Goal: Contribute content: Contribute content

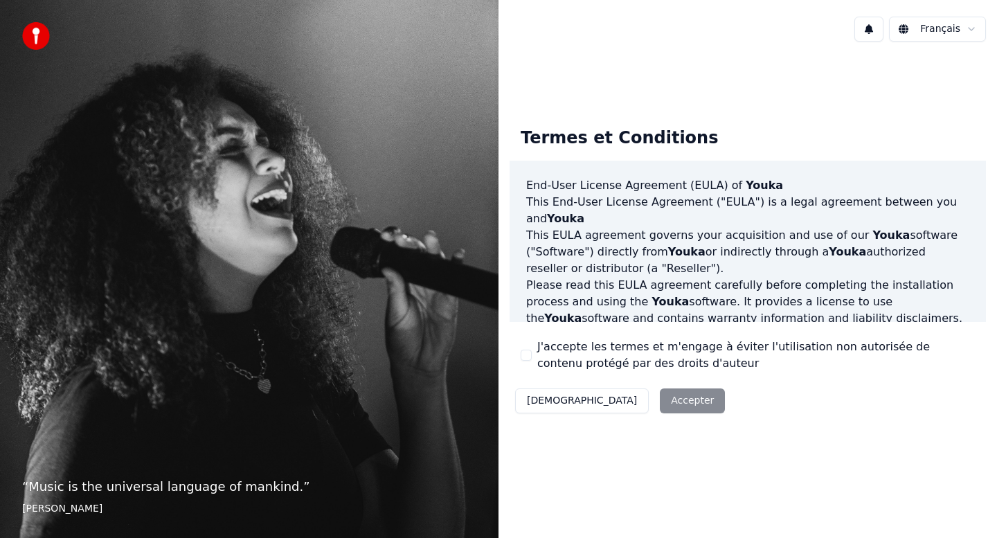
click at [528, 357] on button "J'accepte les termes et m'engage à éviter l'utilisation non autorisée de conten…" at bounding box center [526, 355] width 11 height 11
click at [660, 401] on button "Accepter" at bounding box center [692, 400] width 65 height 25
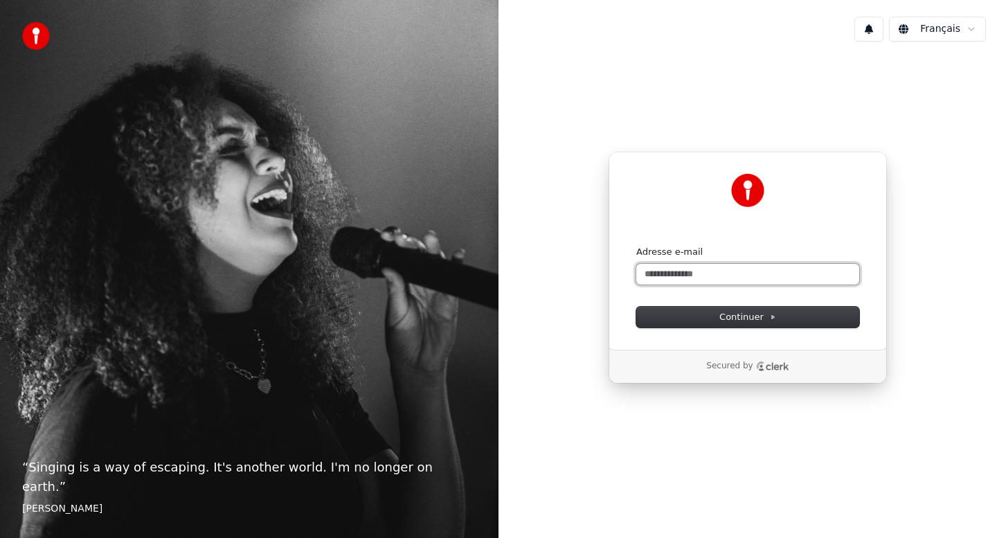
click at [652, 278] on input "Adresse e-mail" at bounding box center [747, 274] width 223 height 21
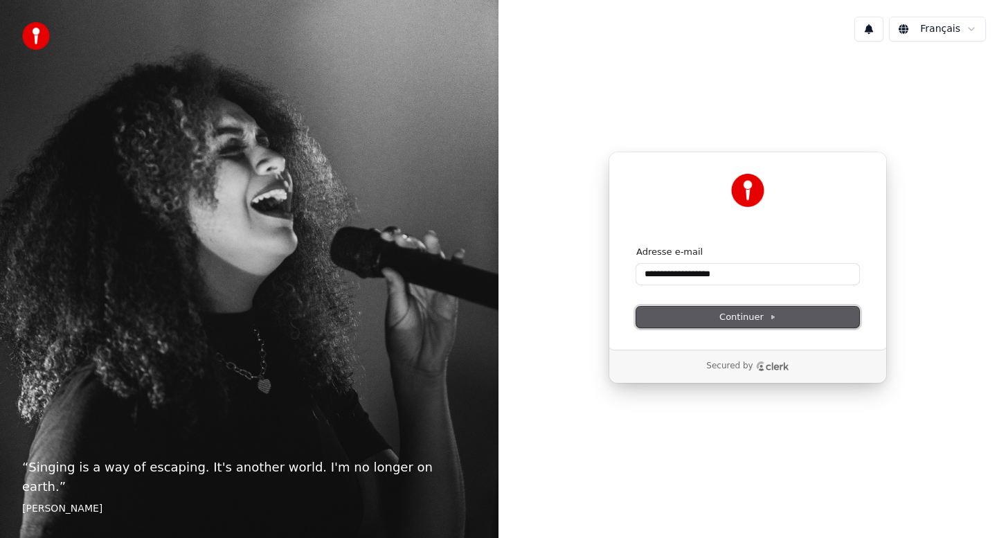
click at [688, 310] on button "Continuer" at bounding box center [747, 317] width 223 height 21
type input "**********"
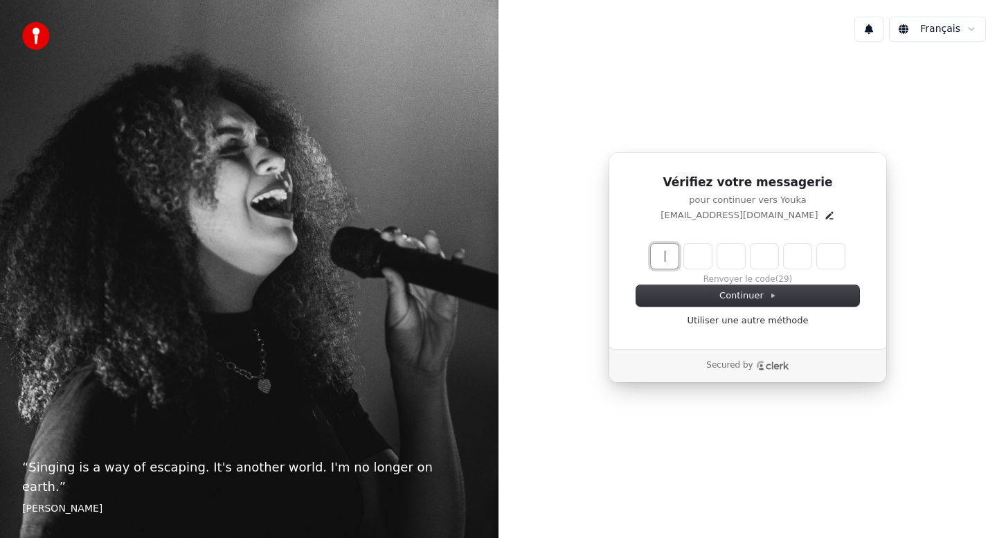
click at [664, 258] on input "Enter verification code" at bounding box center [762, 256] width 222 height 25
type input "******"
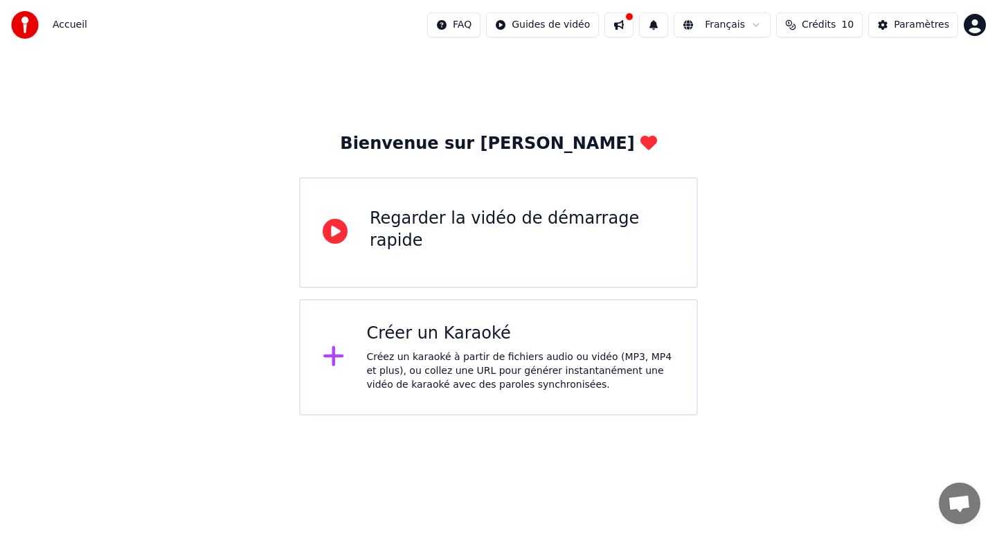
click at [334, 351] on icon at bounding box center [333, 356] width 20 height 20
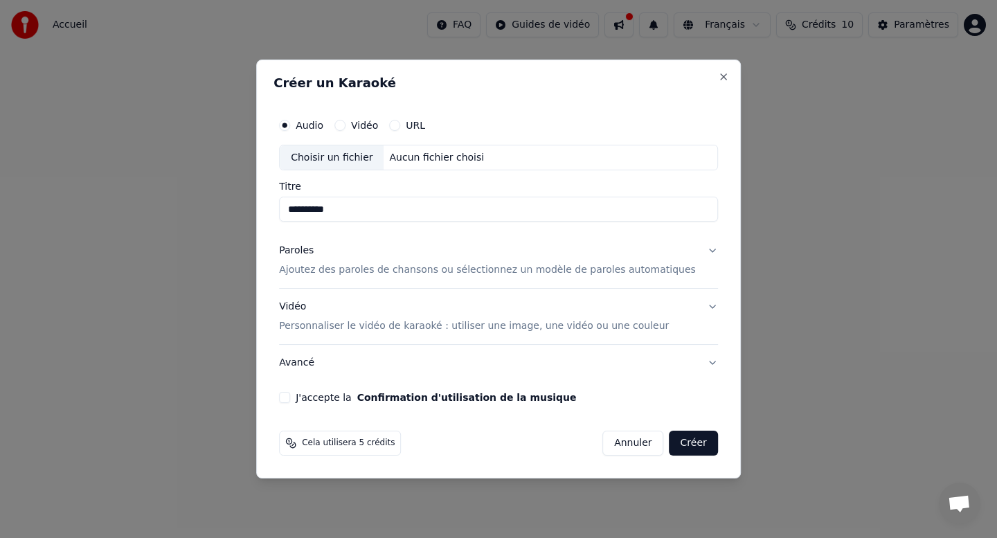
type input "**********"
click at [406, 273] on p "Ajoutez des paroles de chansons ou sélectionnez un modèle de paroles automatiqu…" at bounding box center [487, 271] width 417 height 14
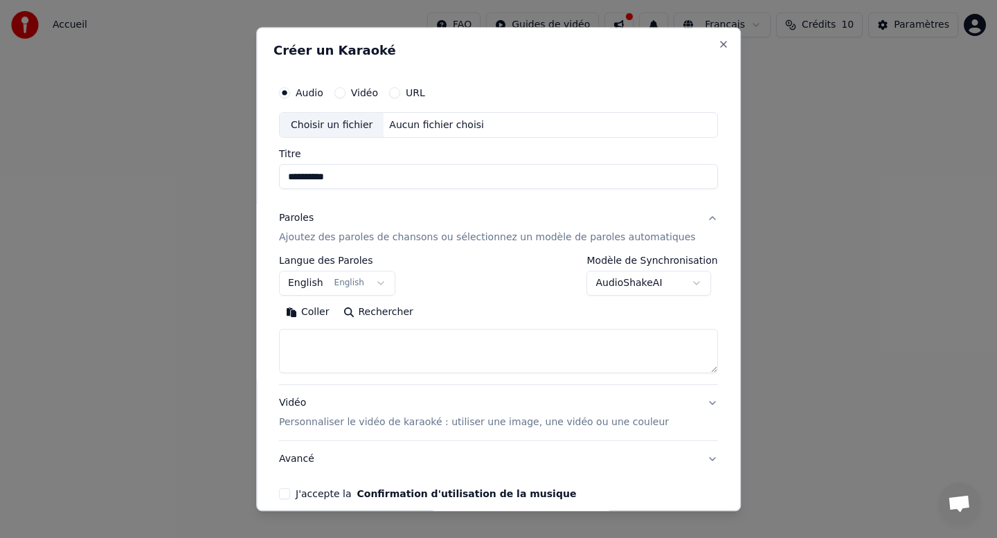
click at [364, 348] on textarea at bounding box center [498, 352] width 439 height 44
paste textarea "**********"
type textarea "**********"
click at [385, 280] on button "English English" at bounding box center [337, 283] width 116 height 25
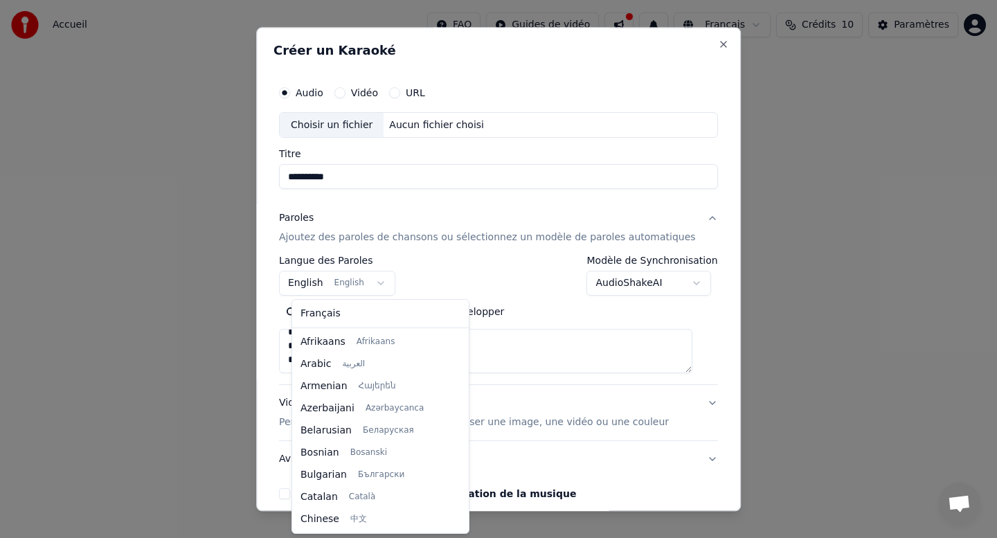
scroll to position [111, 0]
select select "**"
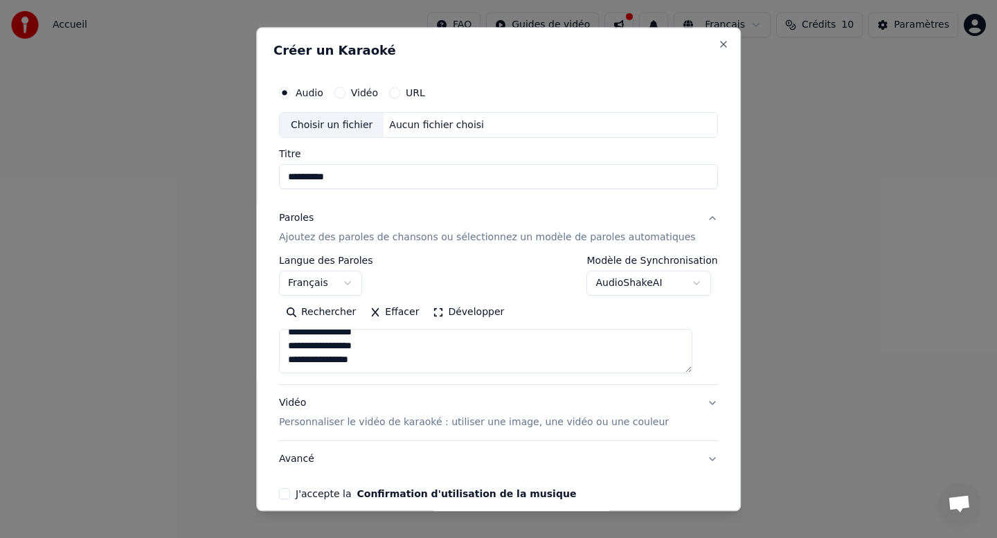
click at [409, 278] on div "**********" at bounding box center [498, 276] width 439 height 40
click at [428, 120] on div "Aucun fichier choisi" at bounding box center [437, 125] width 106 height 14
click at [368, 91] on label "Vidéo" at bounding box center [364, 93] width 27 height 10
click at [346, 91] on button "Vidéo" at bounding box center [339, 92] width 11 height 11
click at [332, 124] on div "Choisir un fichier" at bounding box center [332, 125] width 104 height 25
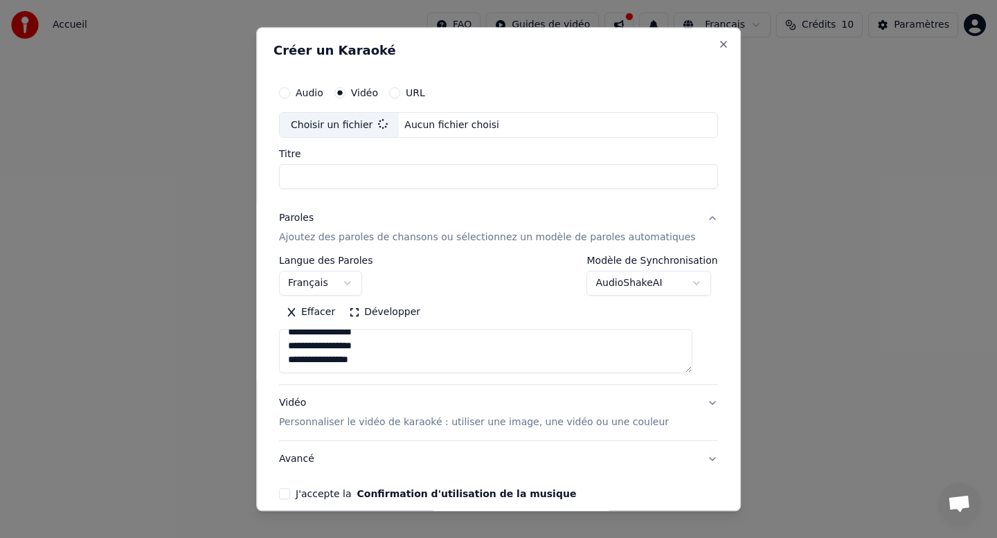
type input "**********"
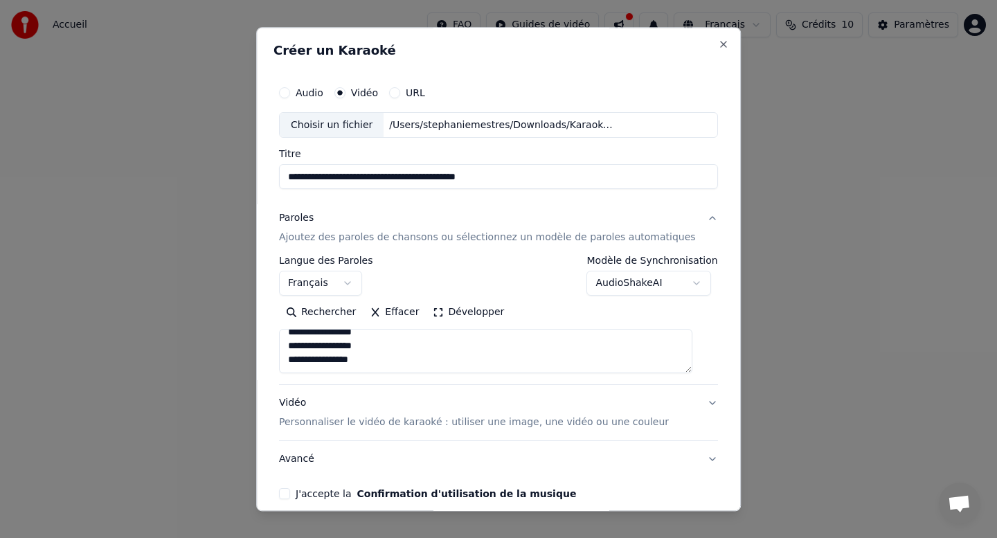
click at [348, 424] on p "Personnaliser le vidéo de karaoké : utiliser une image, une vidéo ou une couleur" at bounding box center [474, 423] width 390 height 14
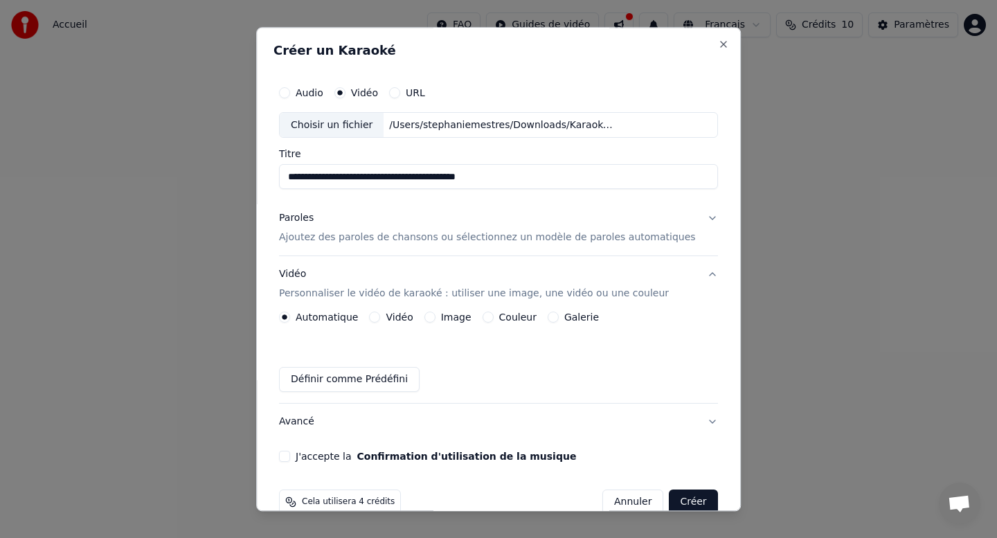
click at [436, 315] on button "Image" at bounding box center [429, 317] width 11 height 11
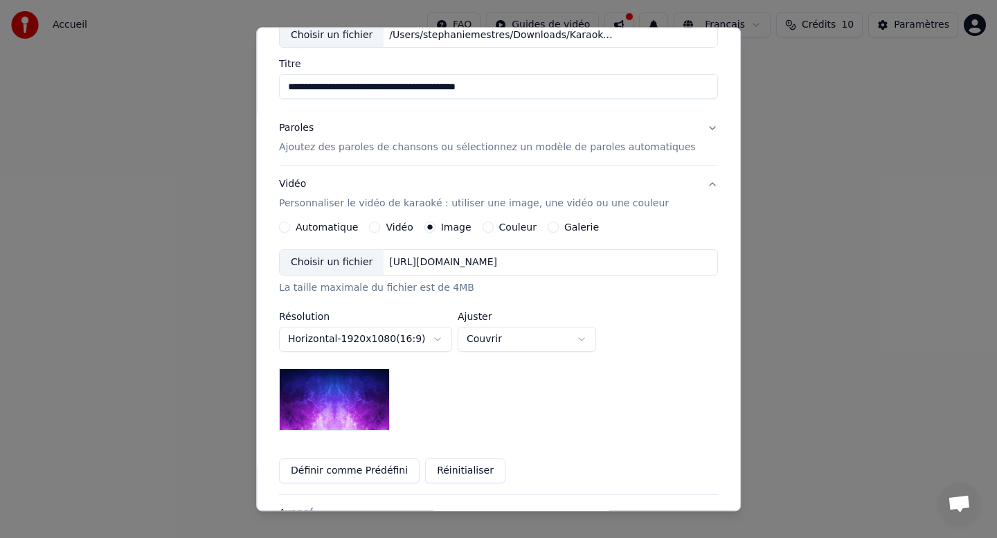
scroll to position [84, 0]
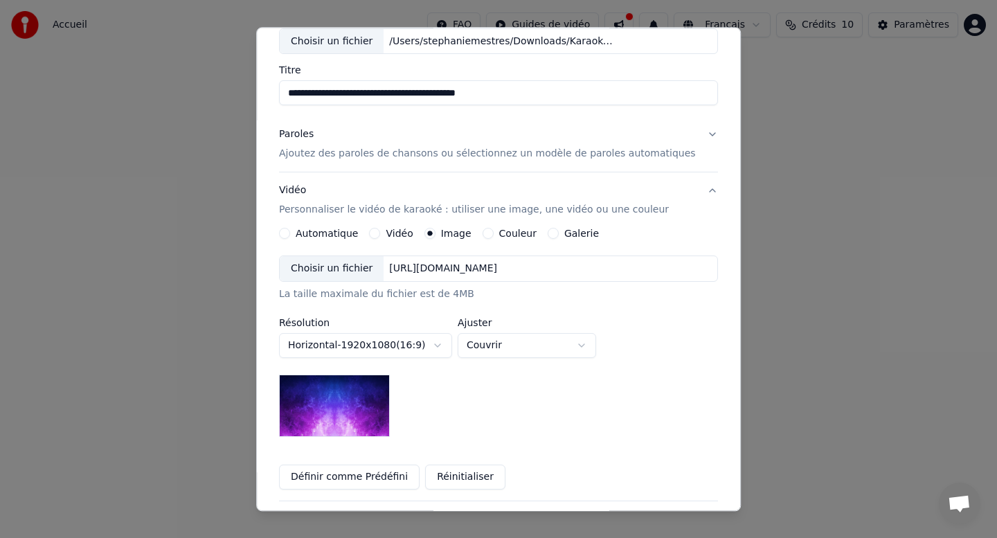
click at [507, 235] on label "Couleur" at bounding box center [517, 234] width 37 height 10
click at [494, 235] on button "Couleur" at bounding box center [488, 233] width 11 height 11
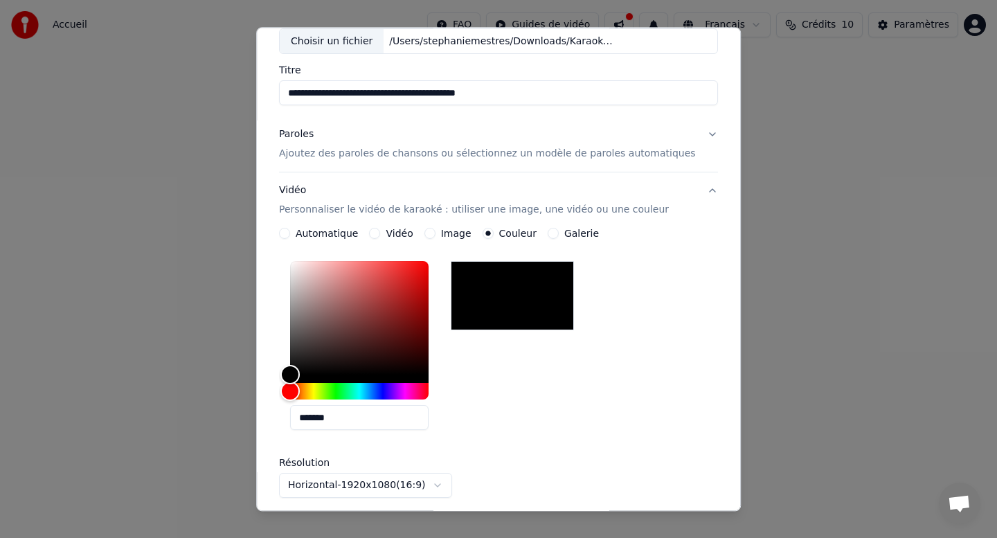
click at [453, 235] on label "Image" at bounding box center [456, 234] width 30 height 10
click at [436, 235] on button "Image" at bounding box center [429, 233] width 11 height 11
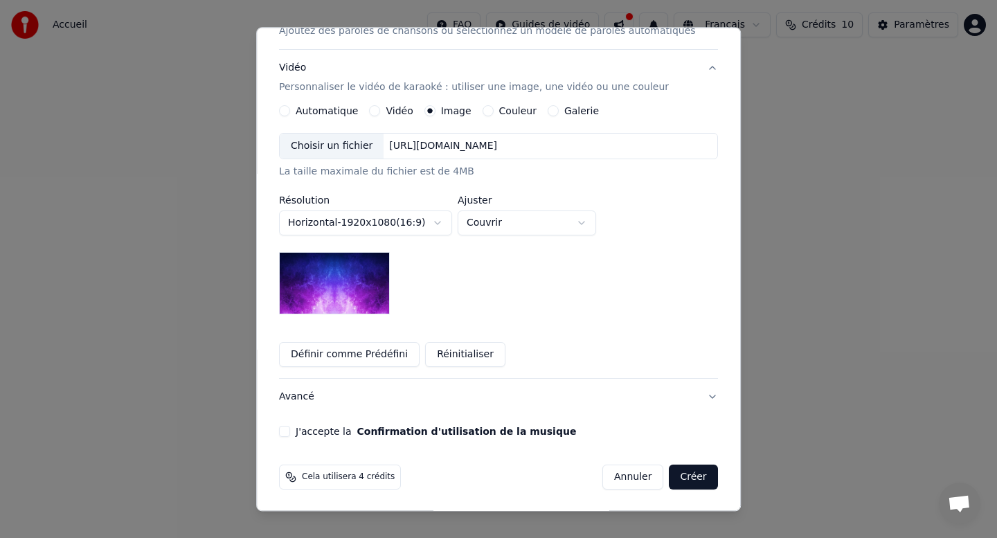
scroll to position [208, 0]
click at [290, 432] on button "J'accepte la Confirmation d'utilisation de la musique" at bounding box center [284, 430] width 11 height 11
click at [681, 485] on button "Créer" at bounding box center [694, 476] width 48 height 25
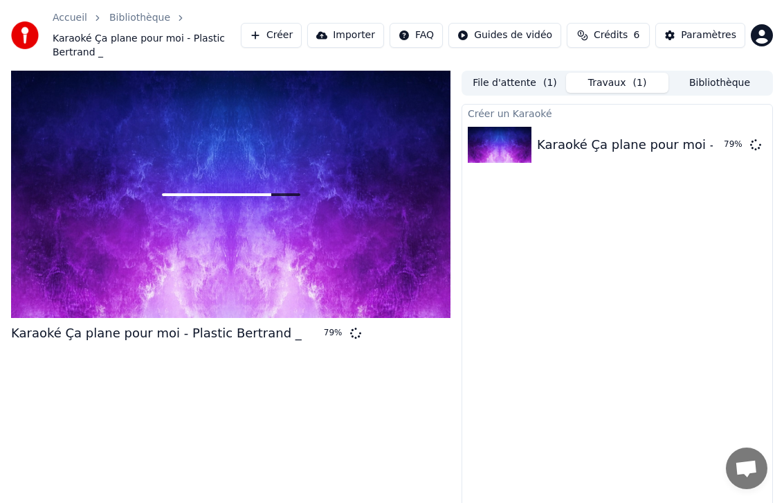
click at [621, 30] on span "Crédits" at bounding box center [611, 35] width 34 height 14
click at [620, 12] on div "Accueil Bibliothèque Karaoké Ça plane pour moi - Plastic Bertrand _ Créer Imp…" at bounding box center [392, 35] width 784 height 71
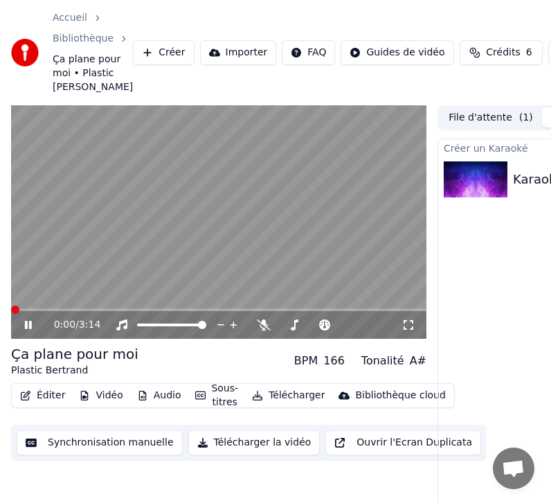
click at [11, 307] on span at bounding box center [15, 309] width 8 height 8
click at [28, 325] on icon at bounding box center [38, 324] width 32 height 11
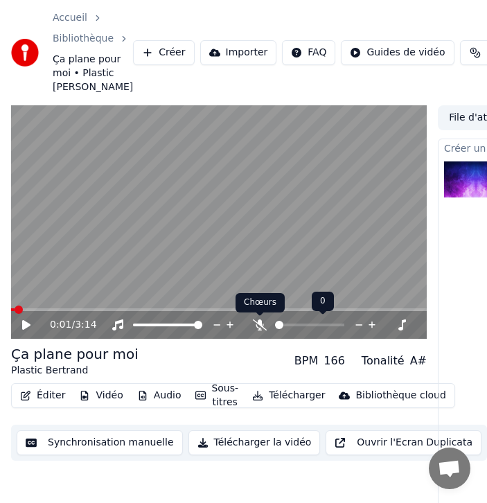
click at [259, 323] on icon at bounding box center [260, 324] width 14 height 11
click at [258, 322] on icon at bounding box center [260, 324] width 8 height 11
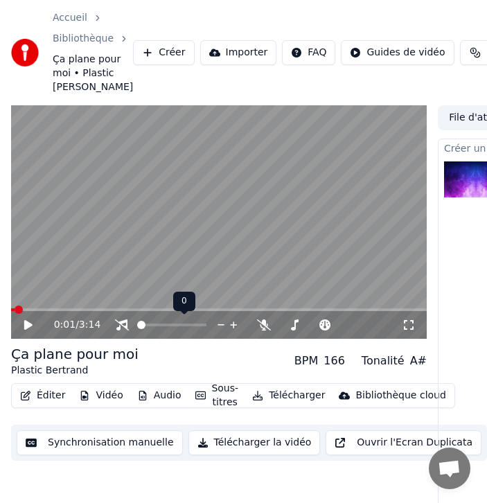
click at [137, 325] on span at bounding box center [141, 325] width 8 height 8
click at [26, 323] on icon at bounding box center [28, 325] width 8 height 10
click at [210, 357] on div "Ça plane pour moi Plastic Bertrand BPM 166 Tonalité A#" at bounding box center [218, 360] width 415 height 33
click at [154, 309] on span at bounding box center [82, 309] width 143 height 3
click at [141, 310] on span at bounding box center [83, 309] width 144 height 3
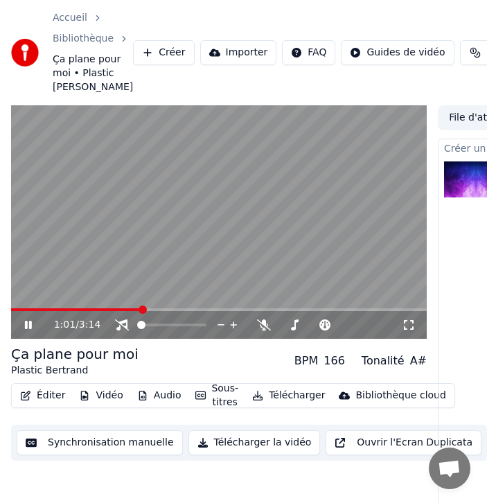
click at [135, 309] on span at bounding box center [76, 309] width 130 height 3
click at [26, 324] on icon at bounding box center [28, 325] width 7 height 8
click at [100, 310] on span at bounding box center [55, 309] width 89 height 3
click at [96, 313] on div "0:42 / 3:14" at bounding box center [218, 325] width 415 height 28
click at [92, 309] on span at bounding box center [51, 309] width 81 height 3
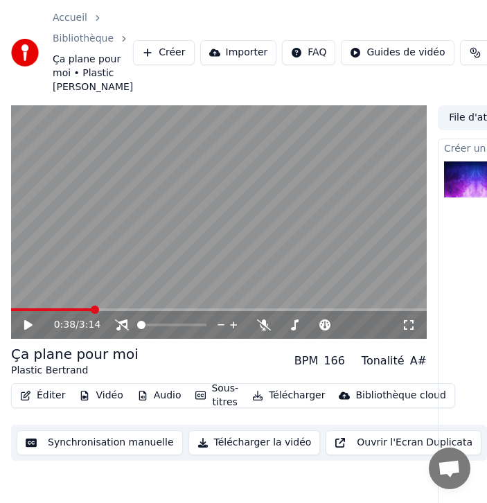
click at [26, 323] on icon at bounding box center [28, 325] width 8 height 10
click at [195, 323] on span at bounding box center [171, 324] width 69 height 3
click at [77, 311] on div "0:51 / 3:14" at bounding box center [218, 325] width 415 height 28
click at [87, 308] on span at bounding box center [49, 309] width 77 height 3
click at [79, 309] on span at bounding box center [45, 309] width 69 height 3
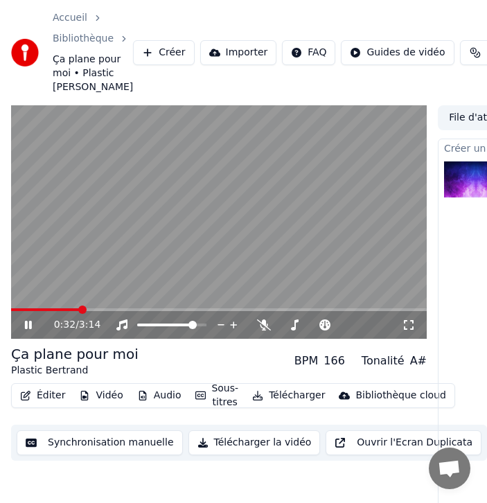
click at [31, 324] on icon at bounding box center [28, 325] width 7 height 8
click at [27, 324] on icon at bounding box center [28, 325] width 8 height 10
click at [27, 324] on icon at bounding box center [28, 325] width 7 height 8
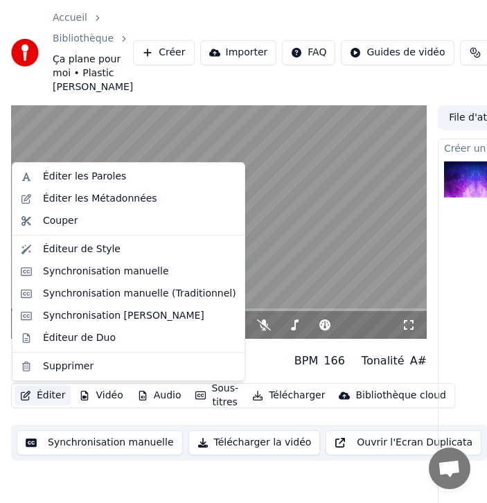
click at [48, 395] on button "Éditer" at bounding box center [43, 395] width 56 height 19
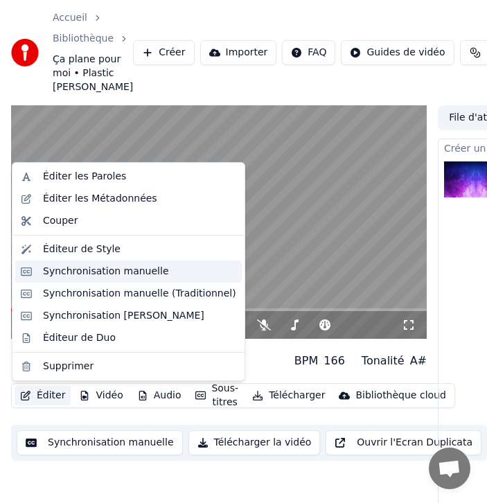
click at [80, 269] on div "Synchronisation manuelle" at bounding box center [106, 271] width 126 height 14
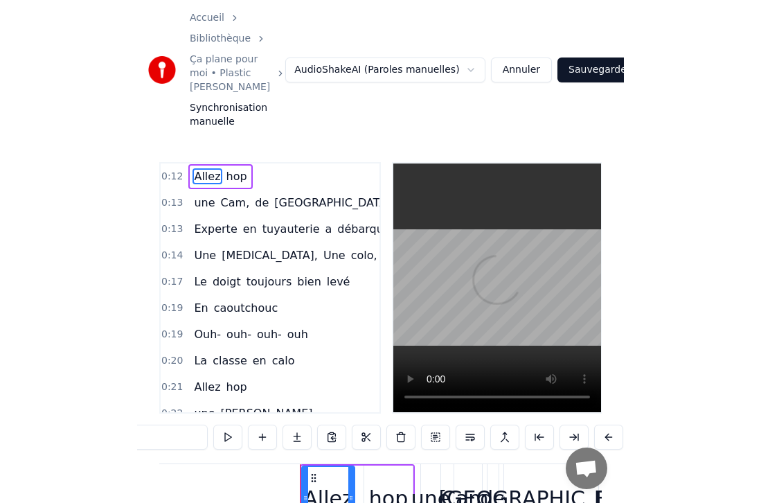
scroll to position [0, 2527]
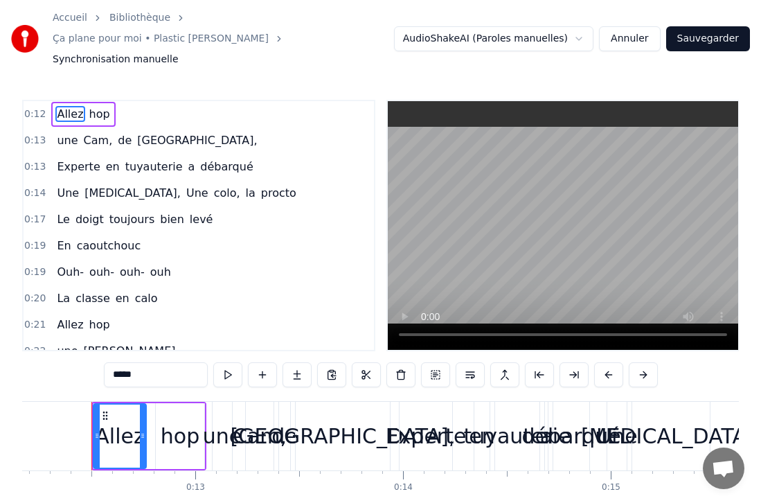
click at [145, 233] on div "0:19 En caoutchouc" at bounding box center [199, 246] width 350 height 26
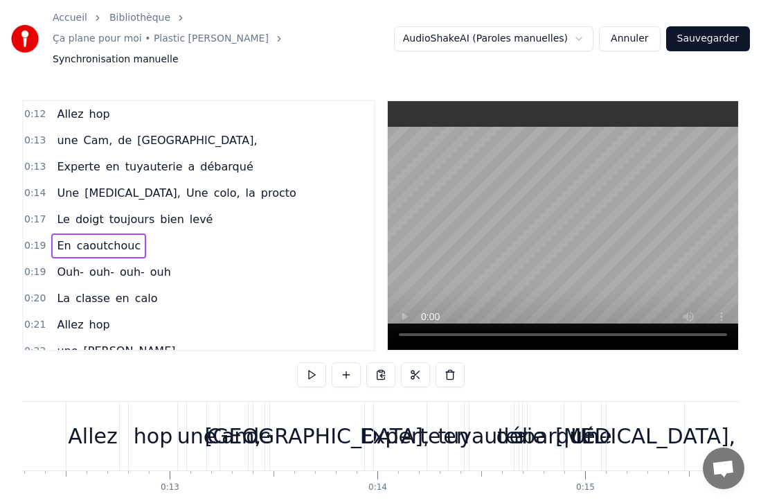
scroll to position [0, 2567]
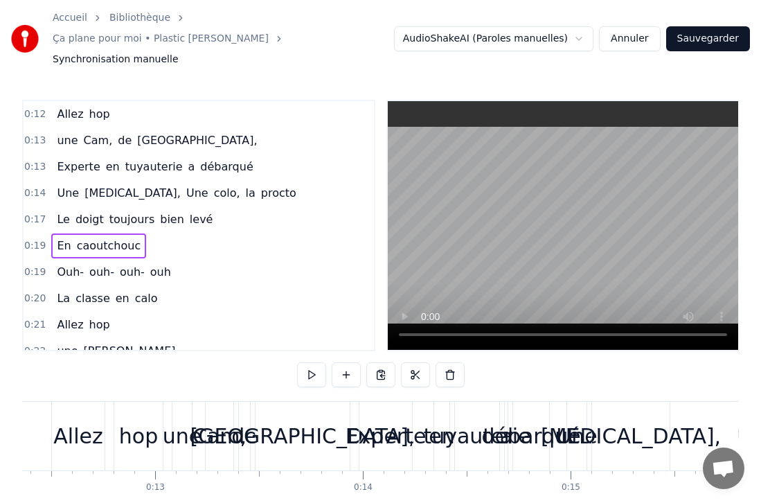
click at [438, 425] on div "tuyauterie" at bounding box center [476, 435] width 107 height 31
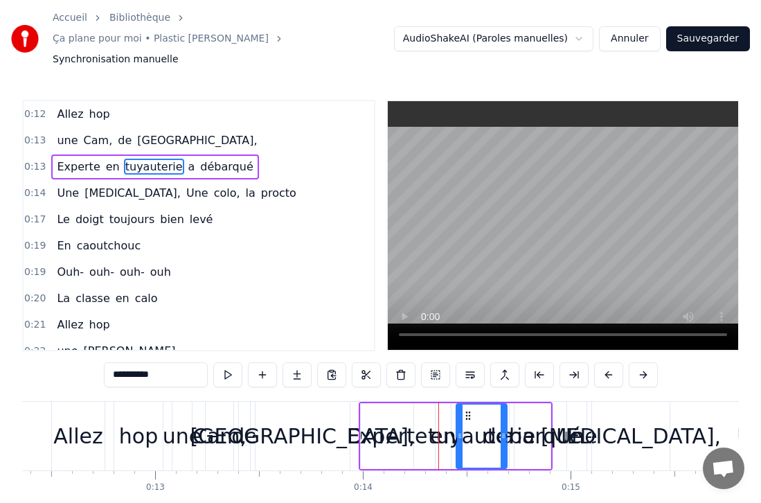
click at [505, 409] on div at bounding box center [504, 435] width 6 height 63
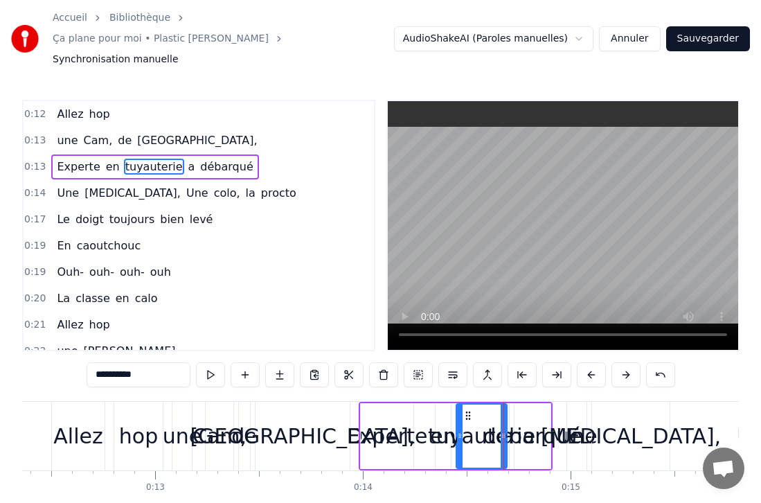
click at [441, 420] on div "tuyauterie" at bounding box center [481, 435] width 107 height 31
click at [435, 420] on div "en" at bounding box center [443, 435] width 26 height 31
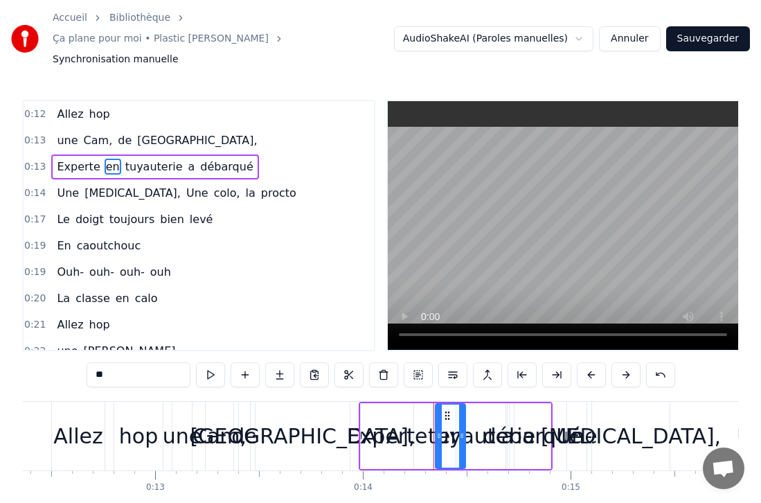
drag, startPoint x: 447, startPoint y: 417, endPoint x: 462, endPoint y: 415, distance: 14.6
click at [462, 430] on icon at bounding box center [462, 435] width 6 height 11
click at [480, 420] on div "tuyauterie" at bounding box center [481, 435] width 107 height 31
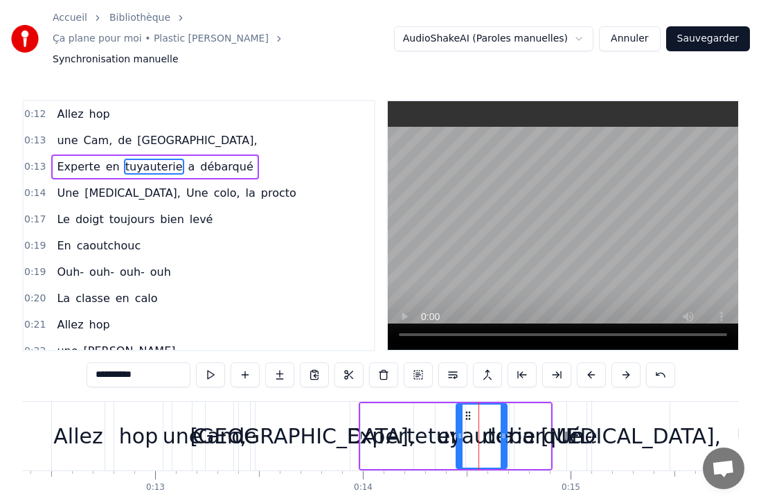
click at [550, 420] on div "débarqué" at bounding box center [532, 435] width 99 height 31
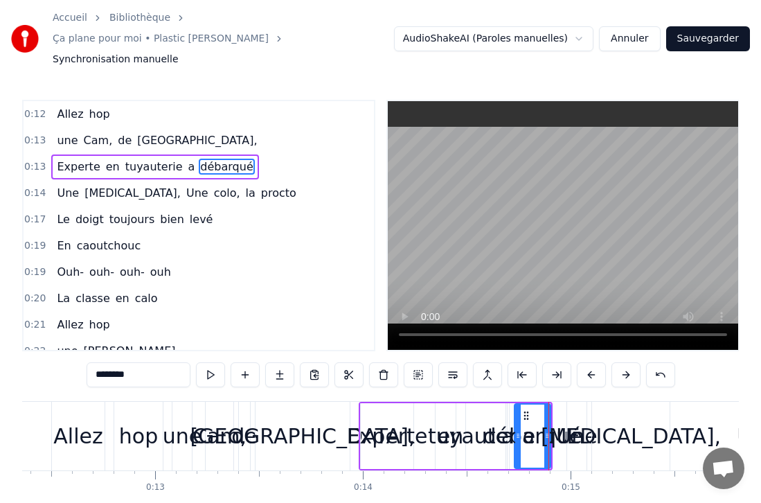
click at [553, 420] on div "débarqué" at bounding box center [532, 435] width 99 height 31
drag, startPoint x: 612, startPoint y: 412, endPoint x: 658, endPoint y: 411, distance: 45.7
click at [658, 420] on div "[MEDICAL_DATA]," at bounding box center [631, 435] width 180 height 31
type input "*******"
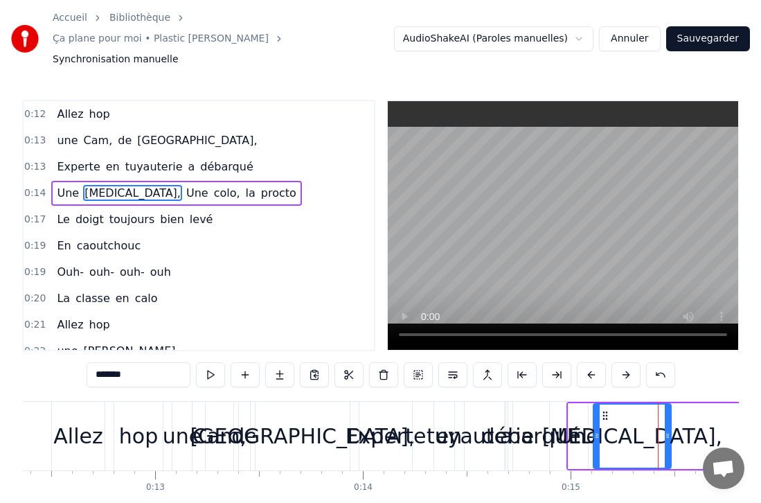
drag, startPoint x: 644, startPoint y: 400, endPoint x: 686, endPoint y: 403, distance: 42.4
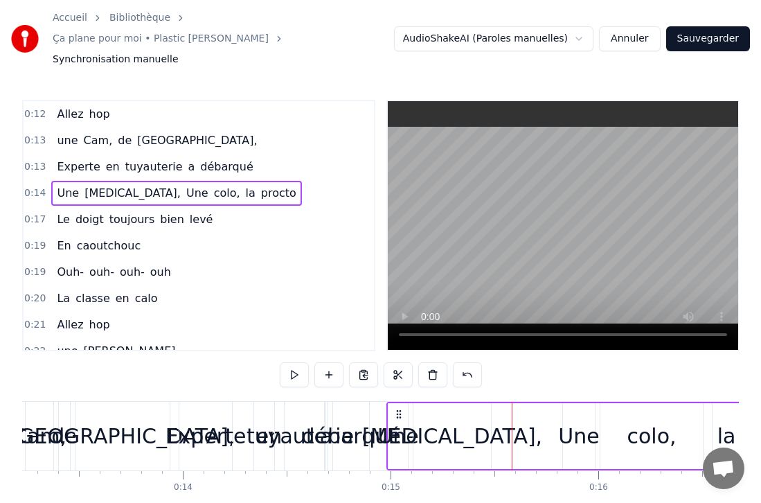
scroll to position [0, 2707]
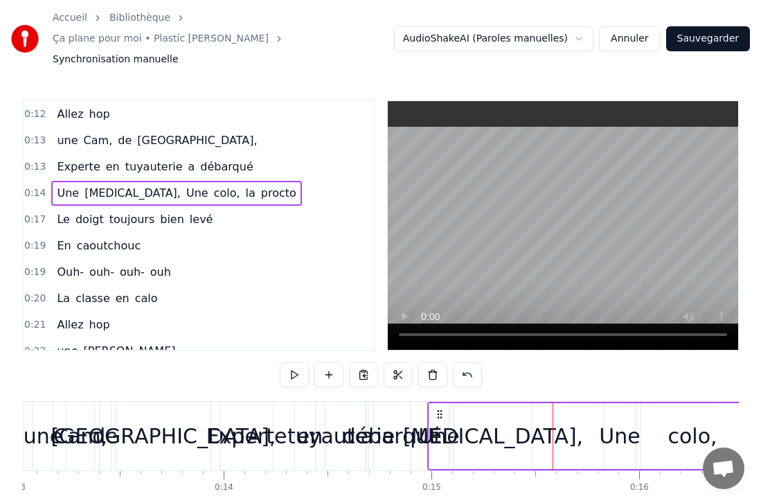
click at [199, 159] on span "débarqué" at bounding box center [226, 167] width 55 height 16
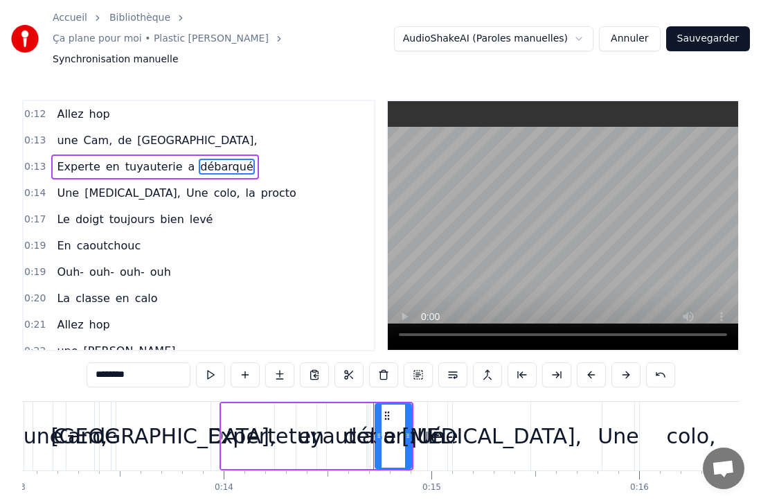
click at [88, 106] on span "hop" at bounding box center [100, 114] width 24 height 16
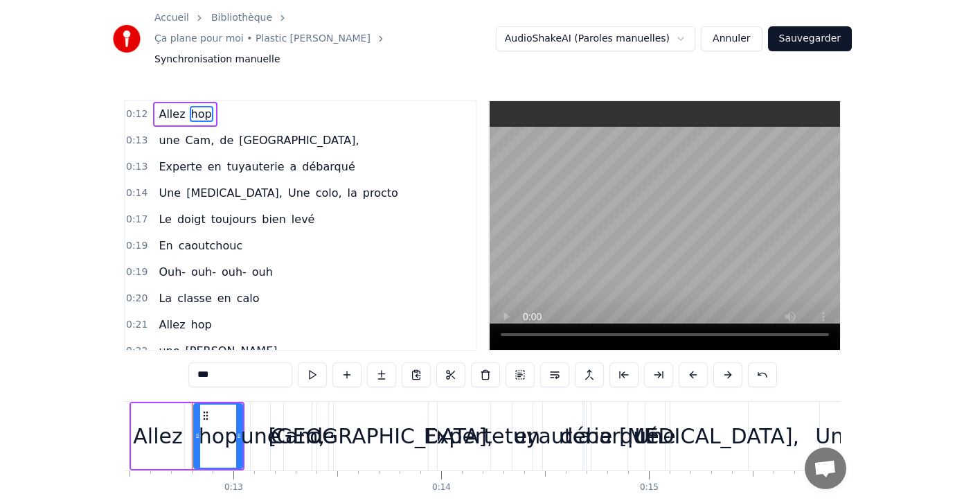
scroll to position [0, 2590]
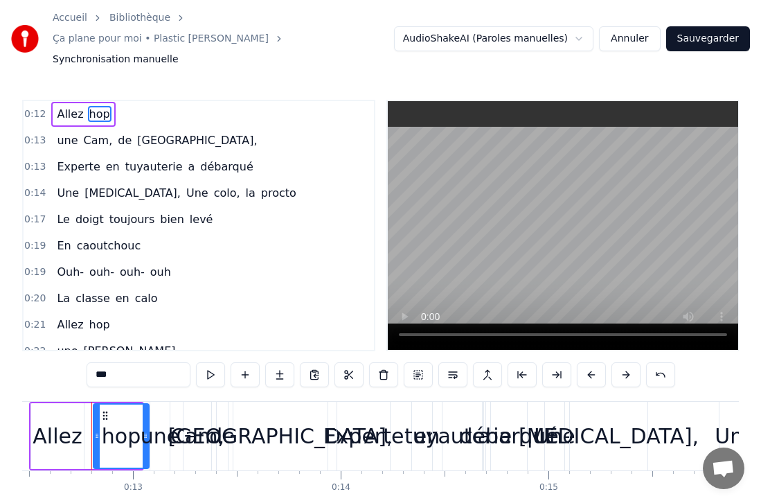
drag, startPoint x: 138, startPoint y: 398, endPoint x: 145, endPoint y: 397, distance: 7.1
click at [145, 404] on div at bounding box center [146, 435] width 6 height 63
click at [165, 420] on div "une" at bounding box center [160, 435] width 39 height 31
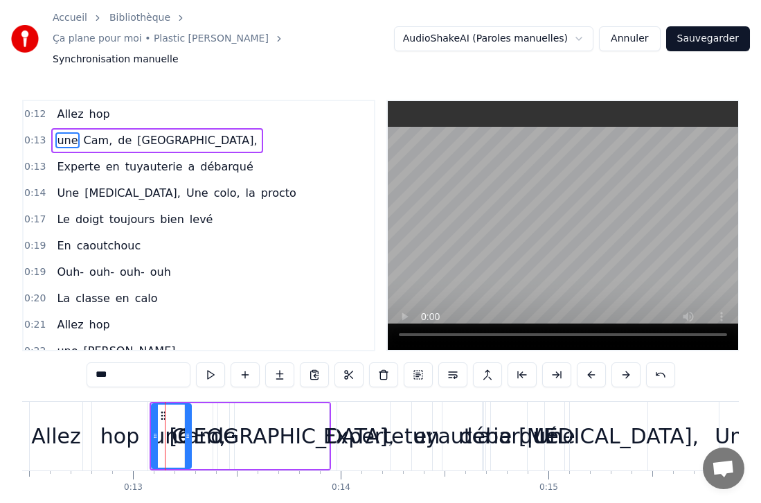
drag, startPoint x: 168, startPoint y: 400, endPoint x: 188, endPoint y: 399, distance: 20.1
click at [188, 404] on div at bounding box center [188, 435] width 6 height 63
click at [201, 420] on div "Cam," at bounding box center [199, 435] width 54 height 31
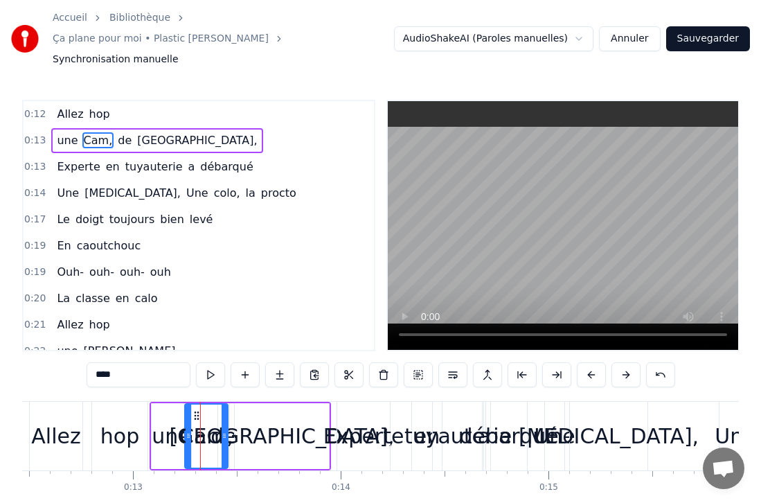
drag, startPoint x: 209, startPoint y: 411, endPoint x: 224, endPoint y: 410, distance: 15.3
click at [224, 430] on icon at bounding box center [225, 435] width 6 height 11
click at [231, 420] on div "de" at bounding box center [223, 435] width 26 height 31
click at [329, 420] on div "Experte" at bounding box center [363, 435] width 81 height 31
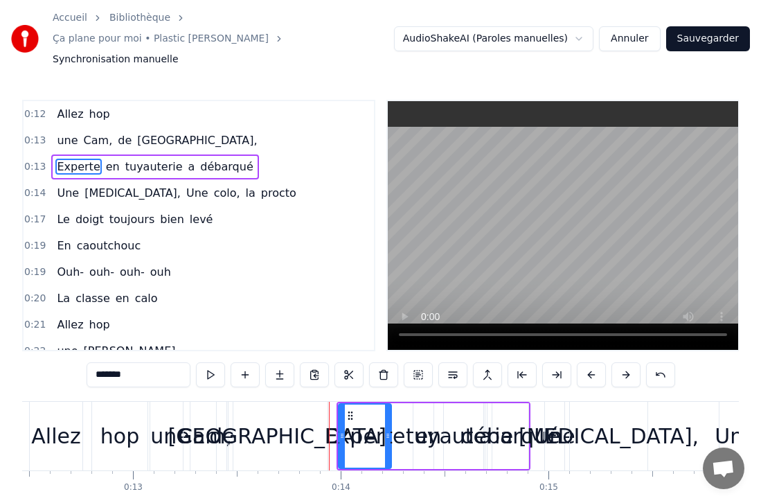
click at [323, 402] on div "[GEOGRAPHIC_DATA]," at bounding box center [280, 436] width 94 height 69
type input "********"
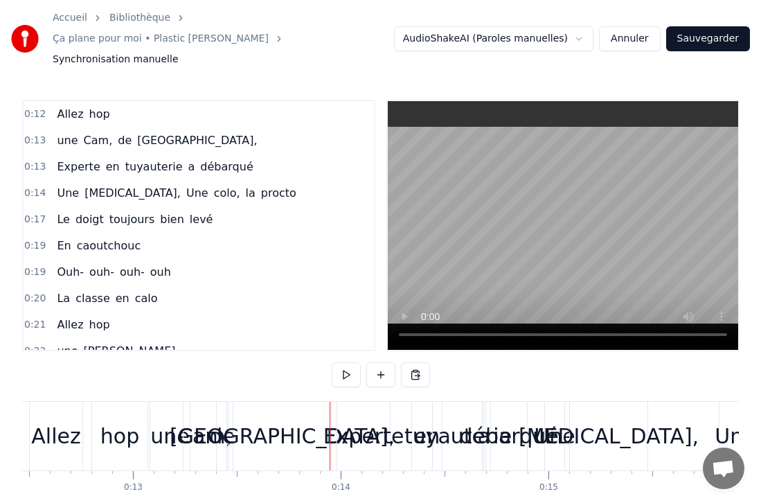
click at [364, 420] on div "Experte" at bounding box center [363, 435] width 81 height 31
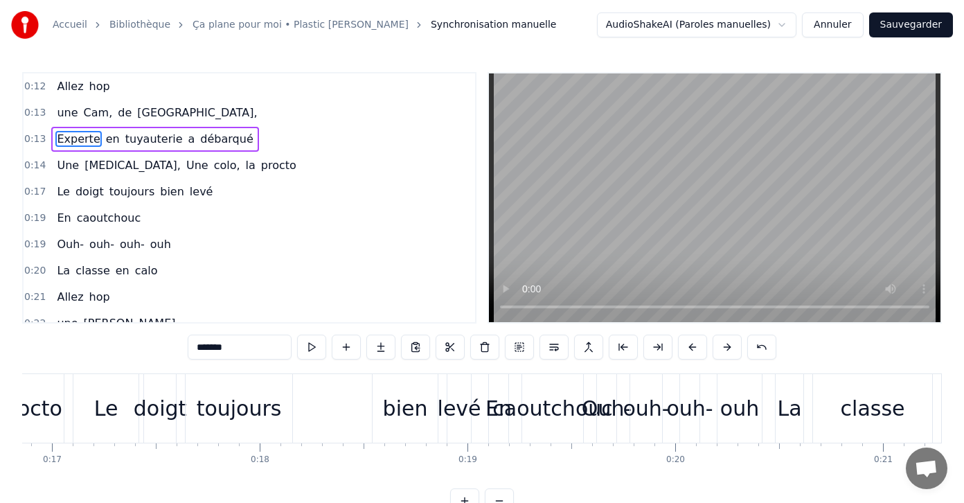
scroll to position [0, 3523]
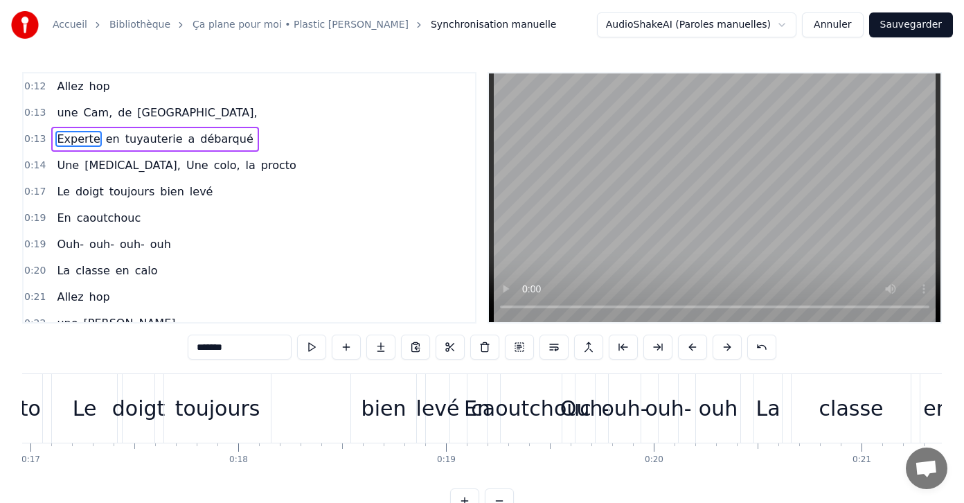
click at [587, 404] on div "Ouh-" at bounding box center [585, 408] width 50 height 31
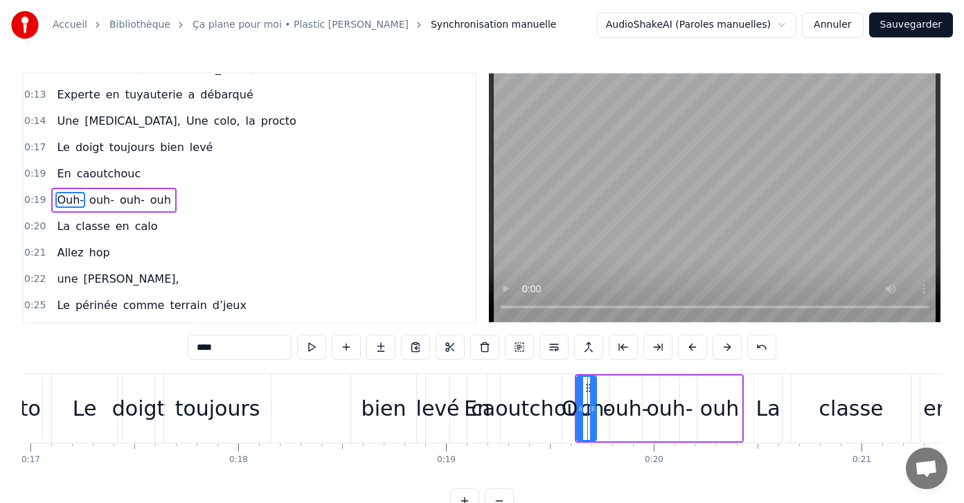
scroll to position [47, 0]
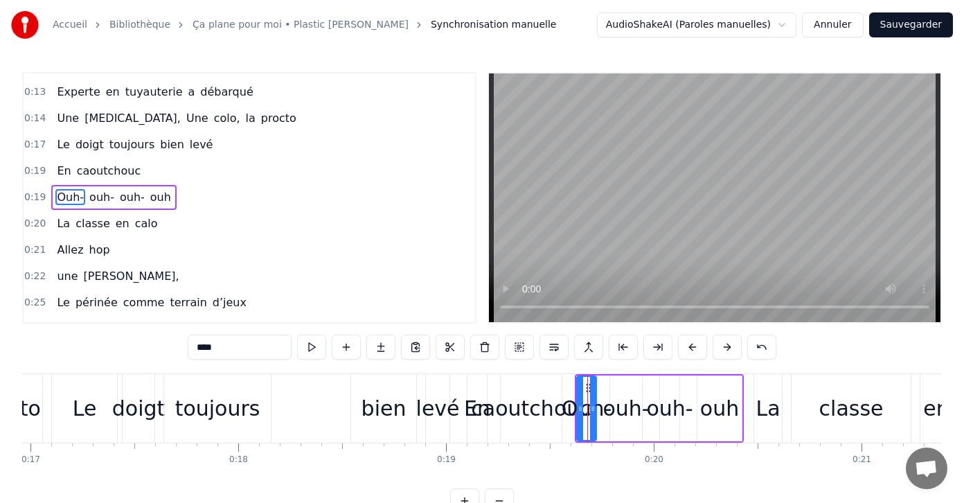
click at [553, 396] on div "caoutchouc" at bounding box center [531, 408] width 120 height 31
type input "**********"
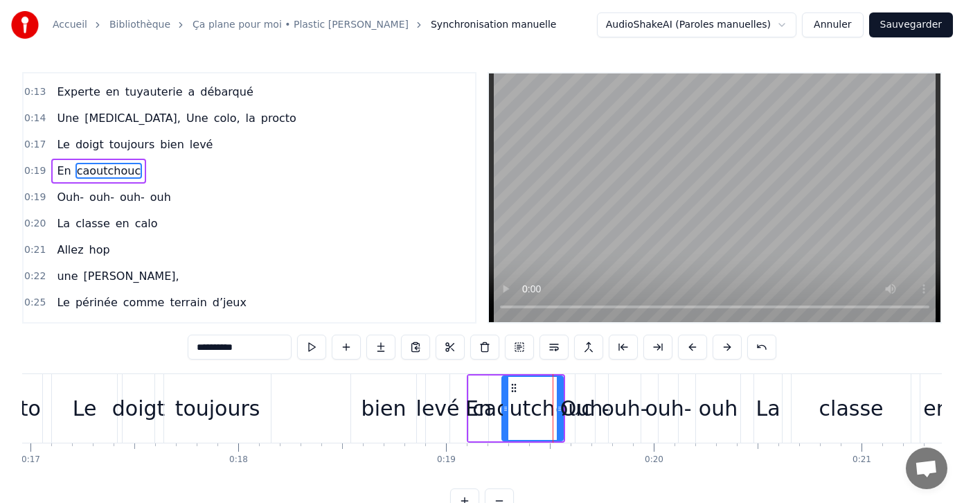
scroll to position [21, 0]
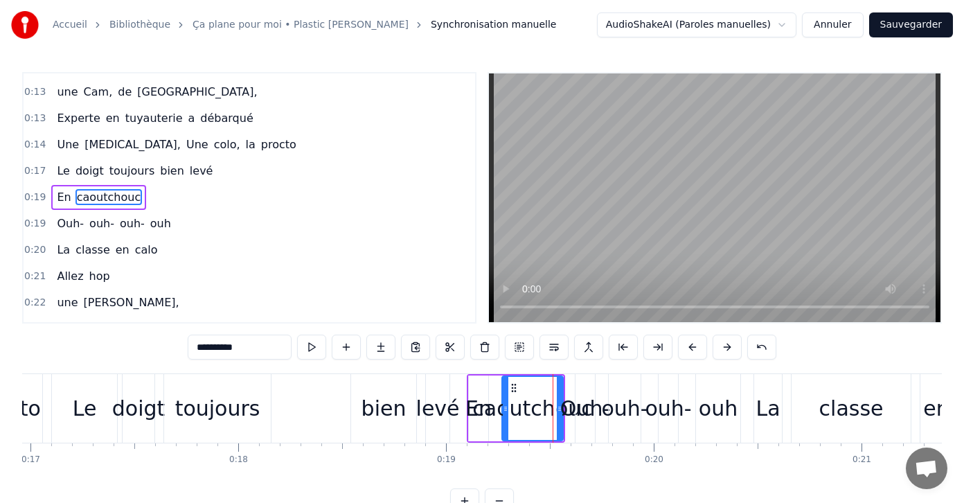
drag, startPoint x: 528, startPoint y: 374, endPoint x: 575, endPoint y: 375, distance: 47.1
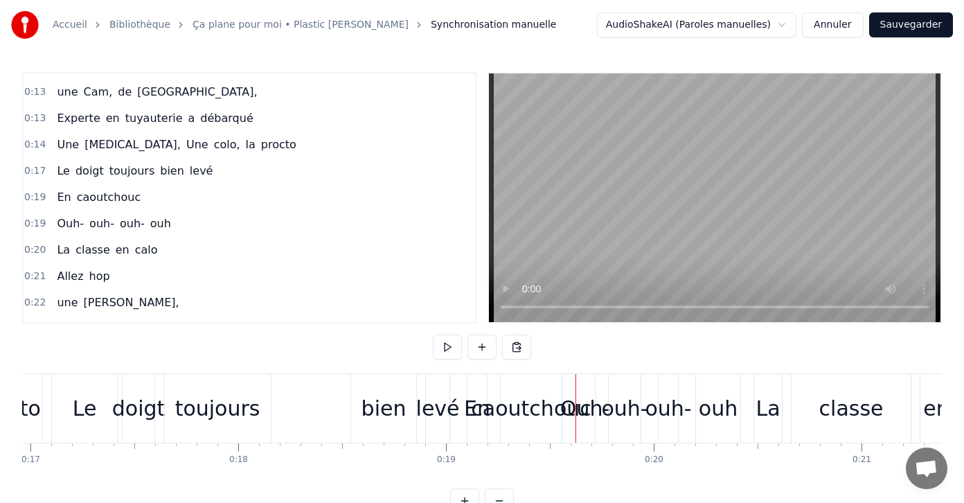
click at [530, 388] on div "caoutchouc" at bounding box center [531, 408] width 61 height 69
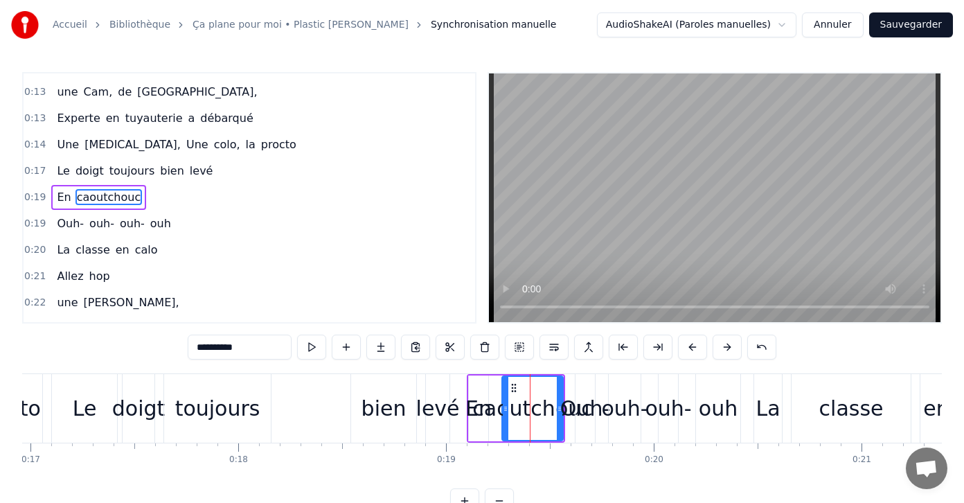
click at [564, 393] on div "Ouh-" at bounding box center [585, 408] width 50 height 31
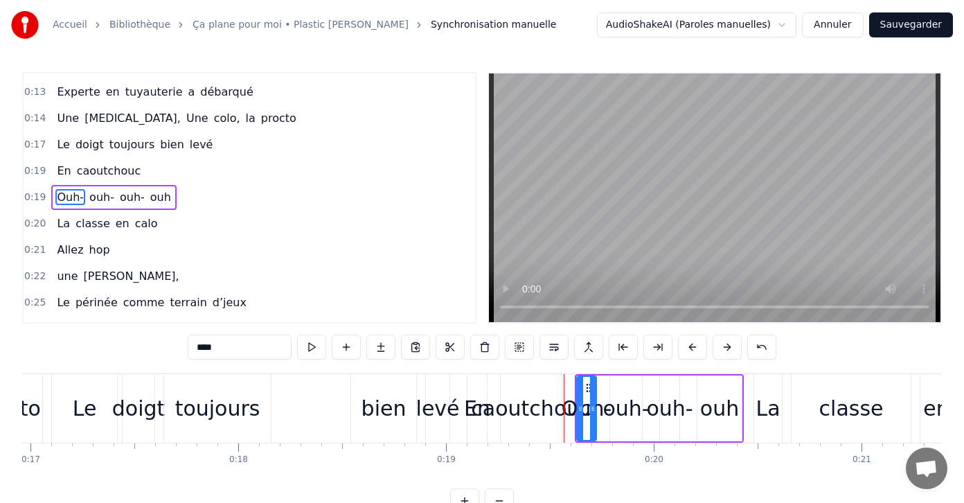
click at [545, 393] on div "caoutchouc" at bounding box center [531, 408] width 120 height 31
type input "**********"
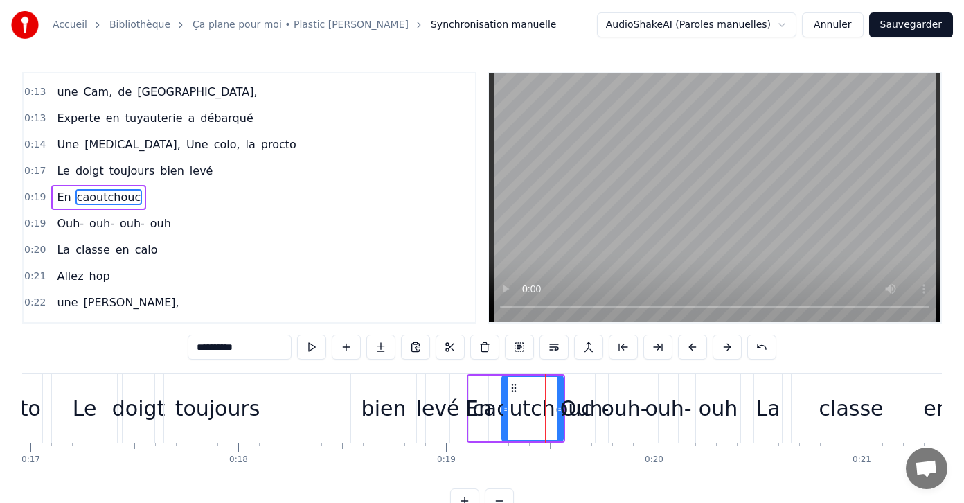
click at [204, 172] on div "0:17 Le doigt toujours bien levé" at bounding box center [249, 171] width 451 height 26
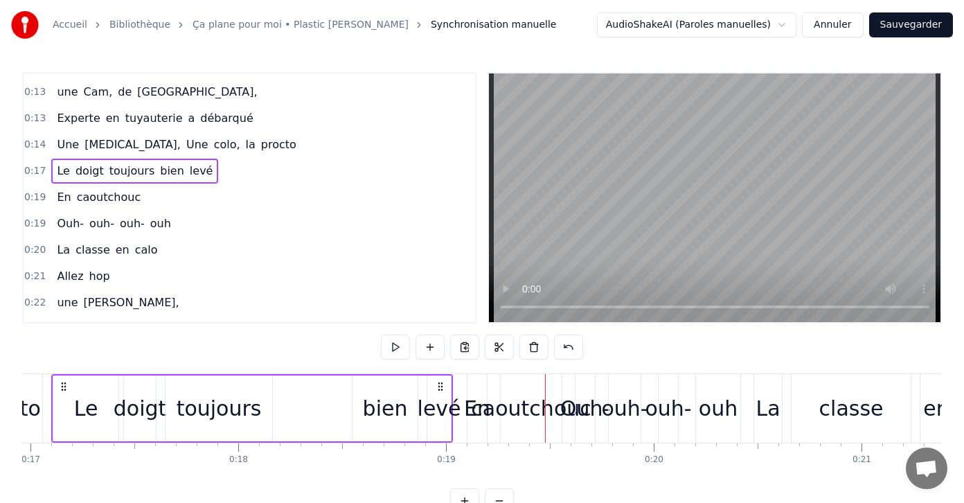
scroll to position [0, 3483]
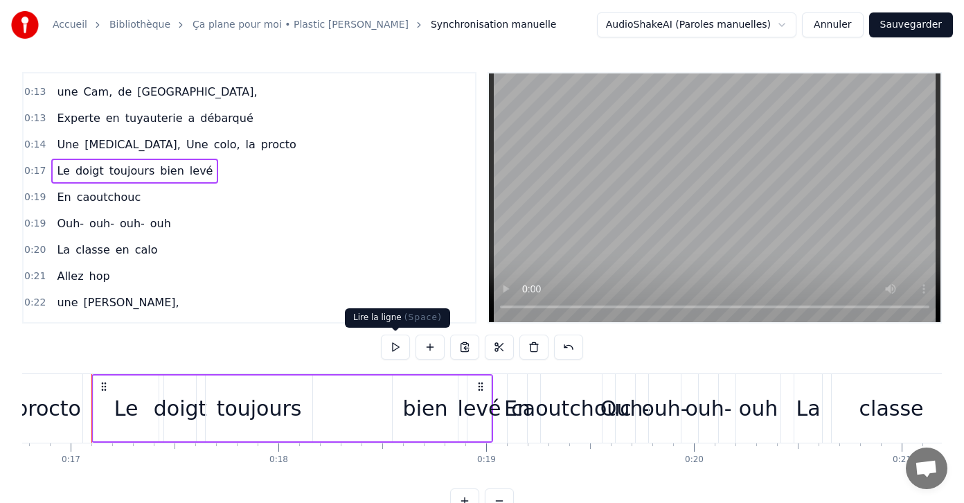
click at [388, 346] on button at bounding box center [395, 346] width 29 height 25
click at [517, 400] on div "En" at bounding box center [517, 408] width 26 height 31
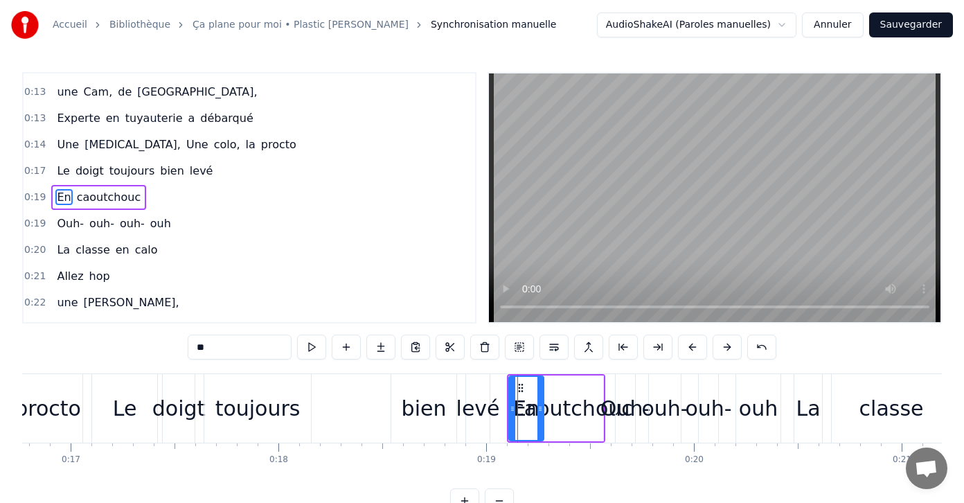
drag, startPoint x: 526, startPoint y: 404, endPoint x: 541, endPoint y: 404, distance: 15.2
click at [541, 404] on icon at bounding box center [540, 408] width 6 height 11
click at [594, 402] on div "caoutchouc" at bounding box center [572, 408] width 120 height 31
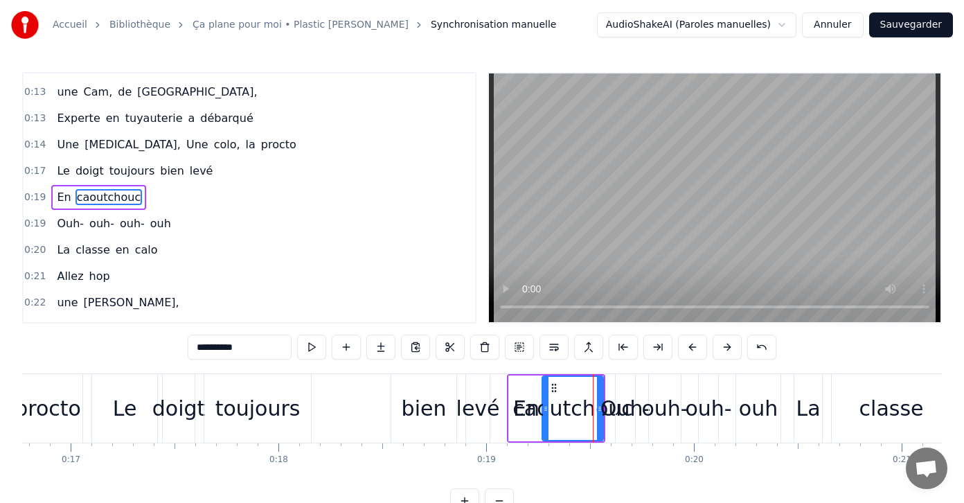
click at [603, 403] on div "Ouh-" at bounding box center [625, 408] width 50 height 31
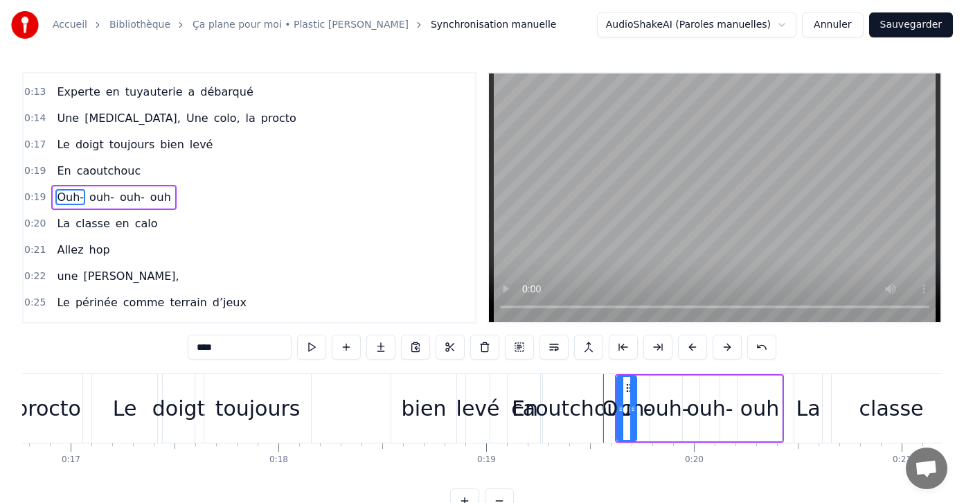
click at [596, 399] on div "caoutchouc" at bounding box center [571, 408] width 120 height 31
type input "**********"
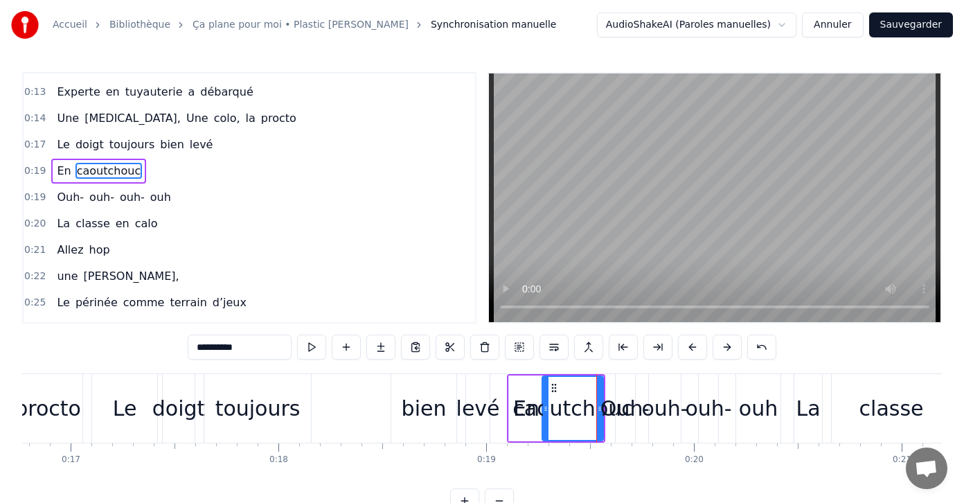
scroll to position [21, 0]
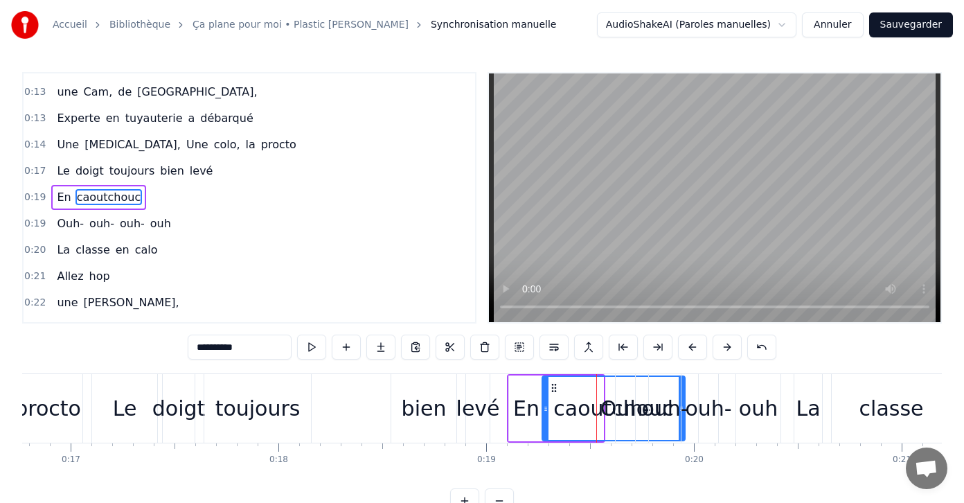
drag, startPoint x: 600, startPoint y: 397, endPoint x: 681, endPoint y: 397, distance: 81.7
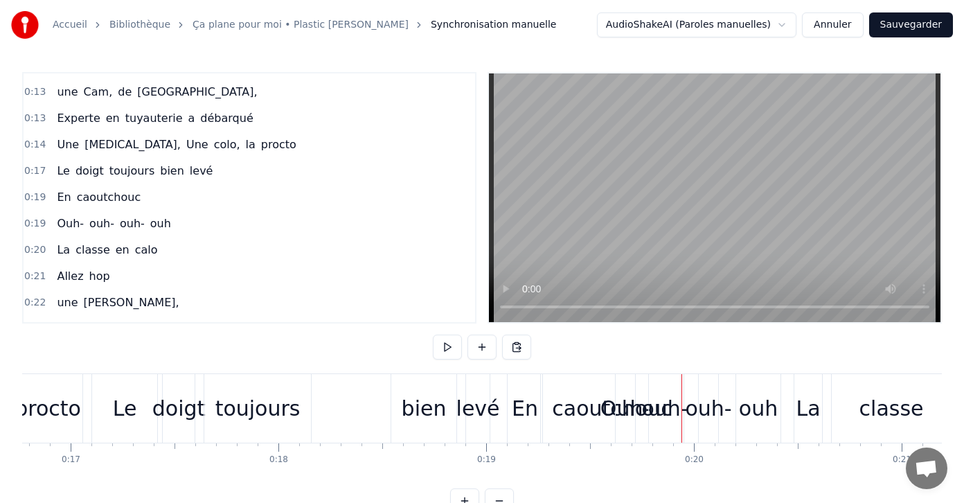
click at [660, 403] on div "ouh-" at bounding box center [664, 408] width 46 height 31
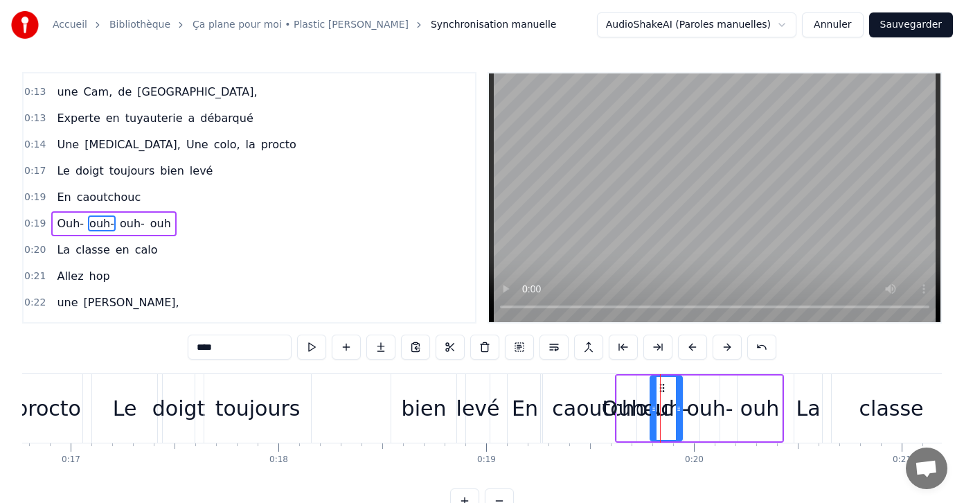
scroll to position [47, 0]
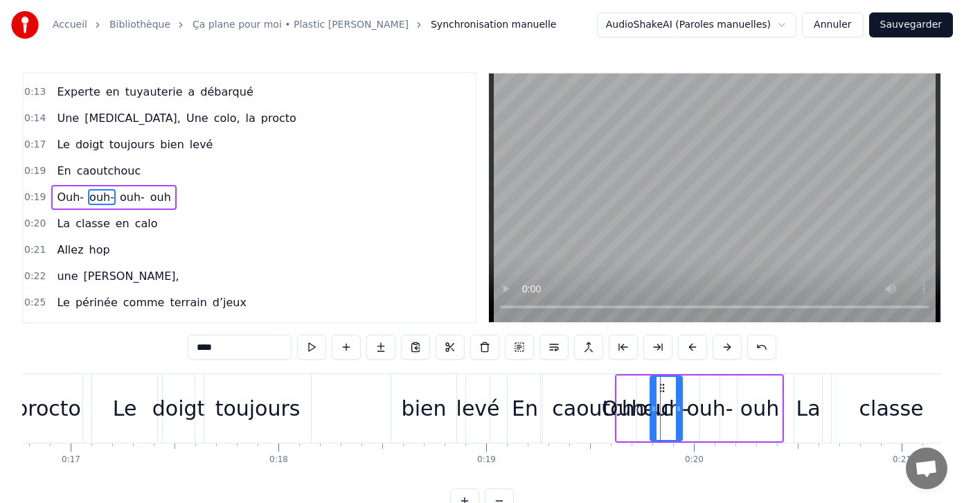
click at [782, 408] on div "Ouh- ouh- ouh- ouh" at bounding box center [699, 408] width 169 height 69
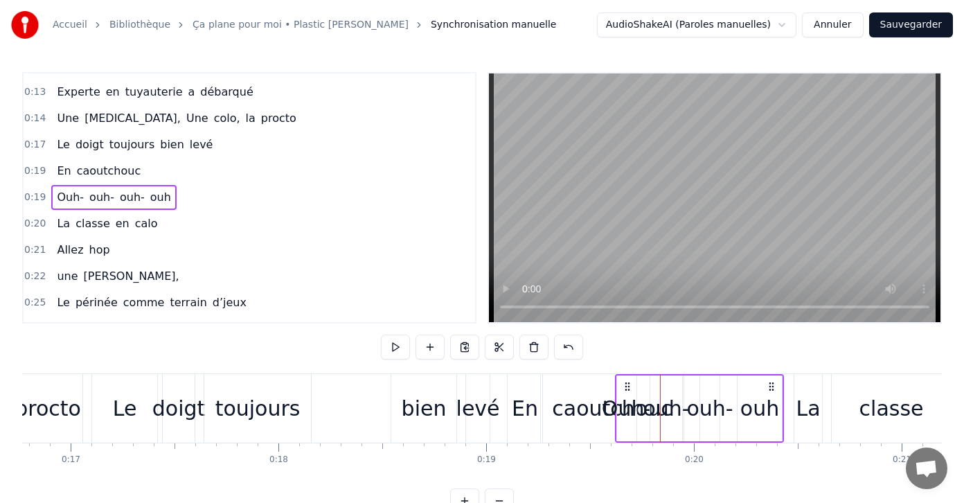
click at [772, 406] on div "ouh" at bounding box center [759, 408] width 39 height 31
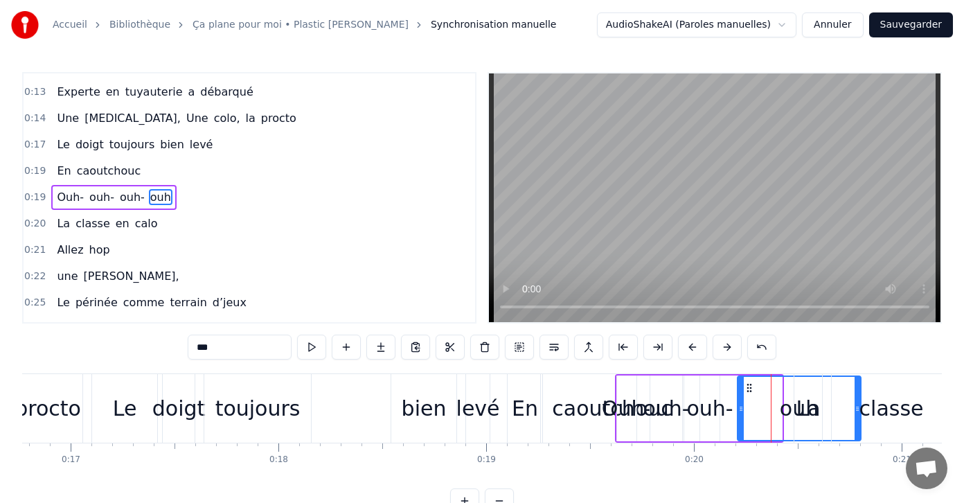
drag, startPoint x: 778, startPoint y: 406, endPoint x: 857, endPoint y: 397, distance: 79.4
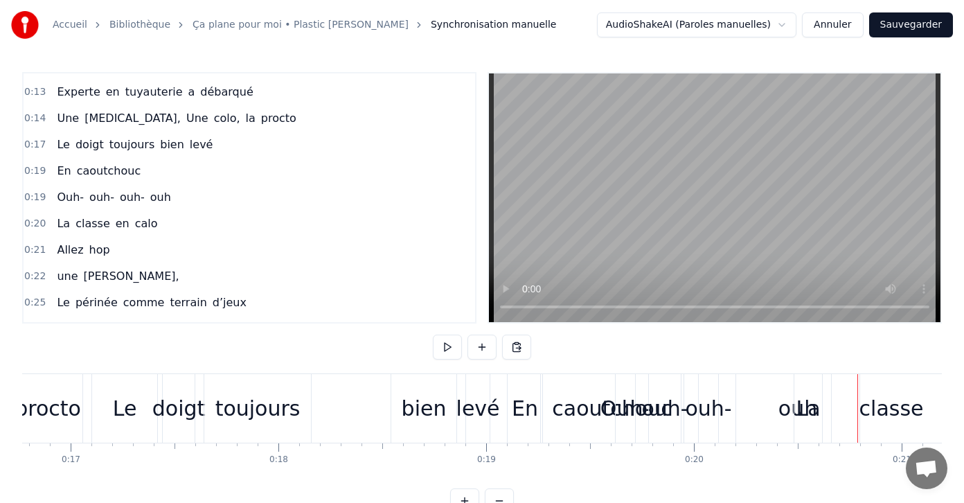
click at [690, 411] on div "ouh-" at bounding box center [708, 408] width 46 height 31
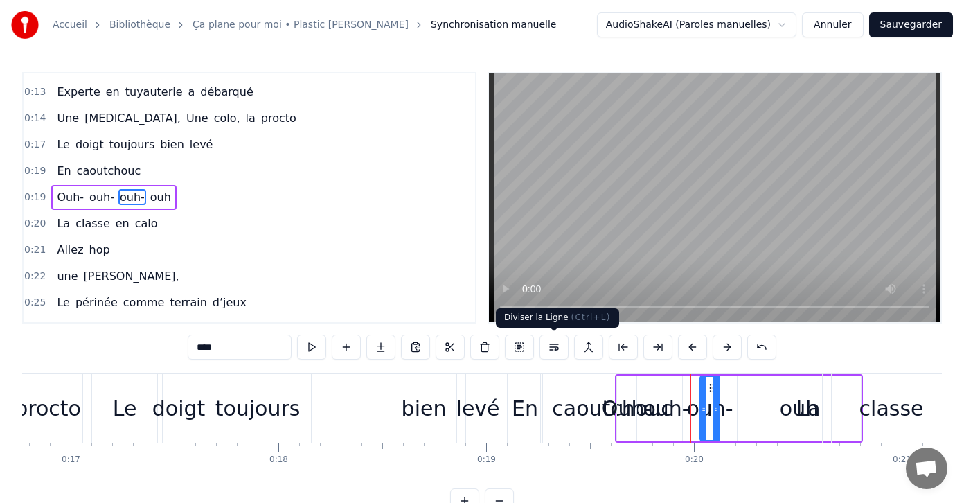
click at [552, 343] on button at bounding box center [553, 346] width 29 height 25
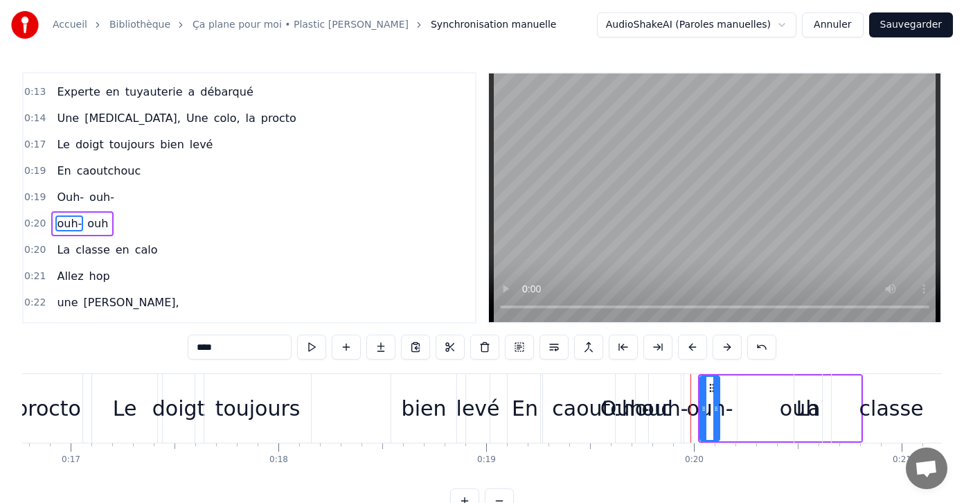
scroll to position [73, 0]
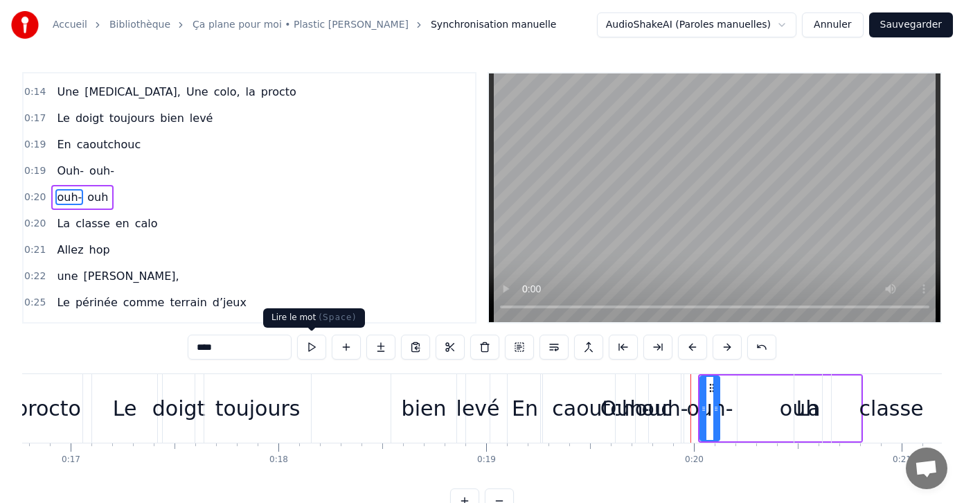
click at [313, 350] on button at bounding box center [311, 346] width 29 height 25
click at [315, 346] on button at bounding box center [311, 346] width 29 height 25
click at [80, 146] on span "caoutchouc" at bounding box center [108, 144] width 66 height 16
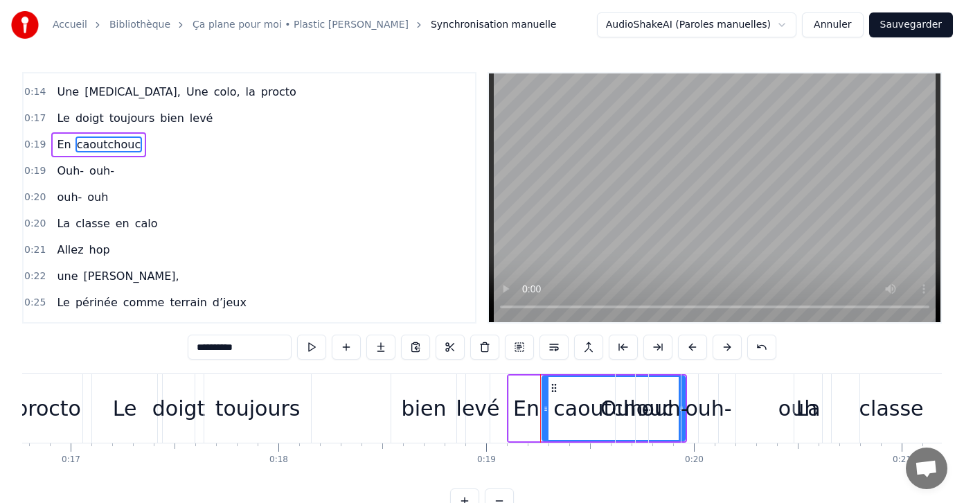
scroll to position [21, 0]
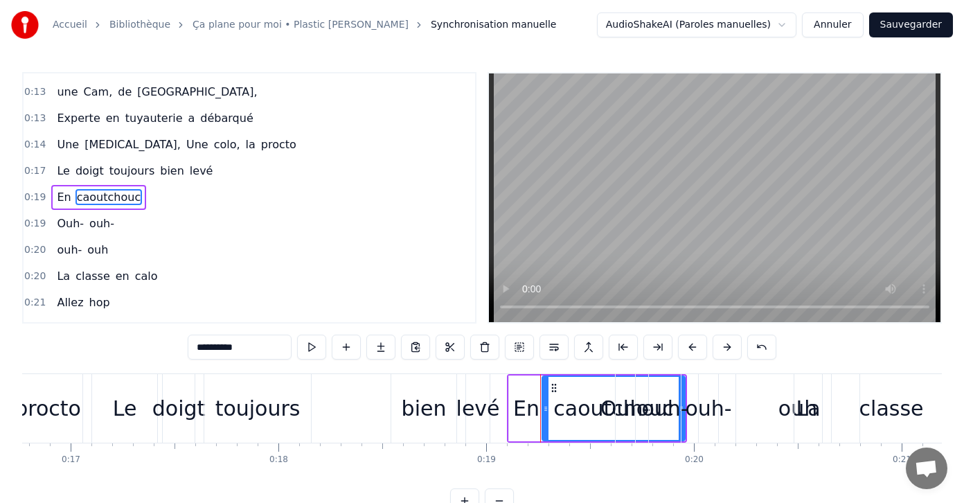
click at [513, 386] on div "En" at bounding box center [526, 408] width 35 height 66
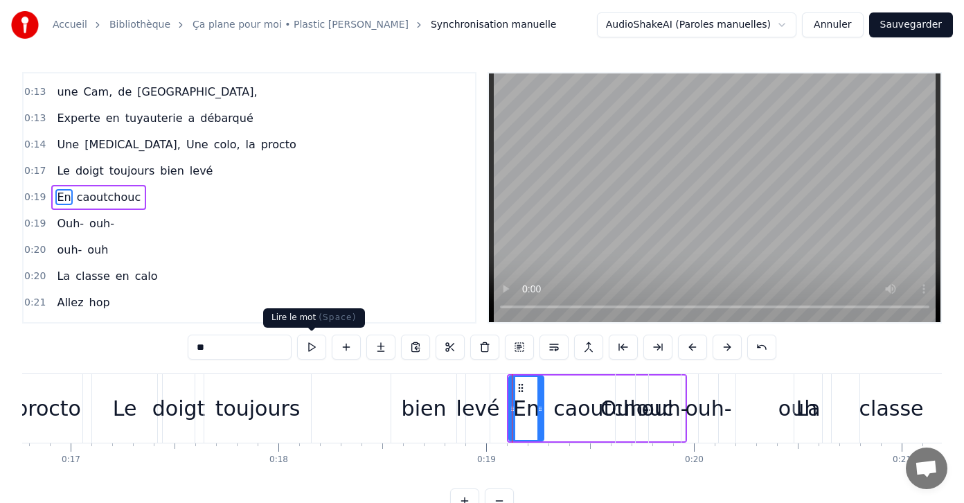
click at [309, 344] on button at bounding box center [311, 346] width 29 height 25
click at [665, 406] on div "ouh-" at bounding box center [664, 408] width 46 height 31
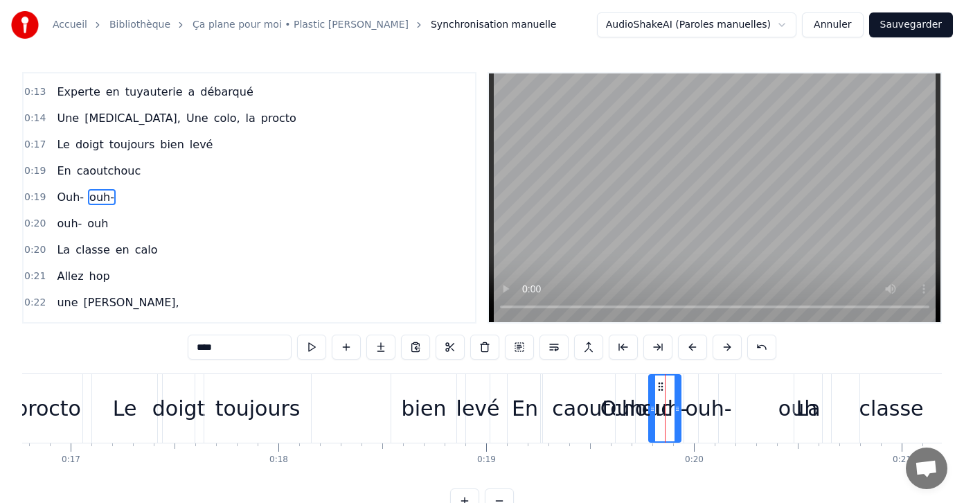
click at [695, 411] on div "ouh-" at bounding box center [708, 408] width 46 height 31
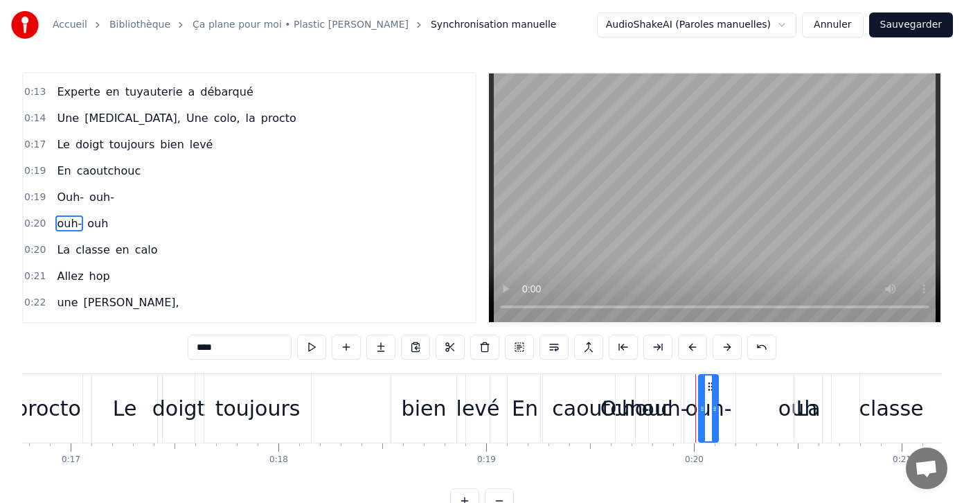
scroll to position [73, 0]
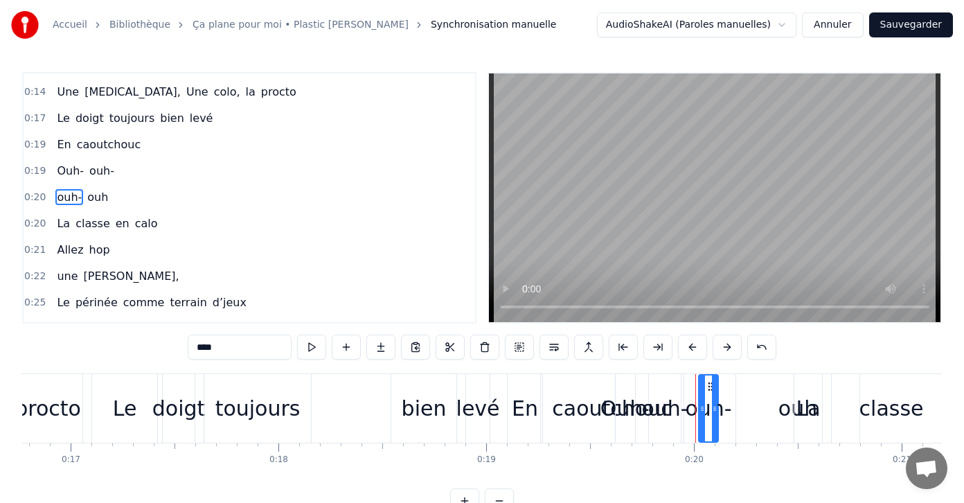
drag, startPoint x: 69, startPoint y: 197, endPoint x: 115, endPoint y: 167, distance: 54.9
click at [115, 167] on div "0:12 Allez hop 0:13 une Cam, de [GEOGRAPHIC_DATA], 0:13 Experte en tuyauterie a…" at bounding box center [249, 197] width 454 height 251
drag, startPoint x: 69, startPoint y: 198, endPoint x: 123, endPoint y: 172, distance: 60.1
click at [123, 172] on div "0:12 Allez hop 0:13 une Cam, de [GEOGRAPHIC_DATA], 0:13 Experte en tuyauterie a…" at bounding box center [249, 197] width 454 height 251
click at [585, 346] on button at bounding box center [588, 346] width 29 height 25
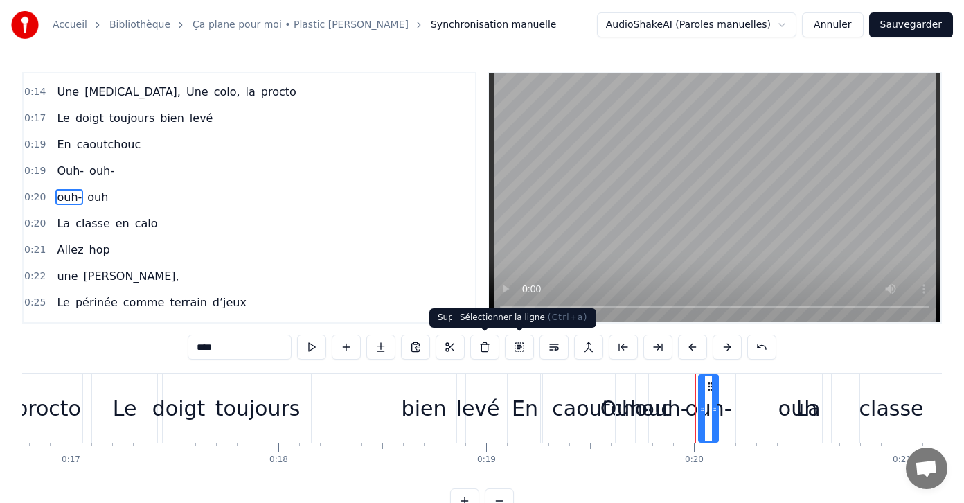
click at [519, 346] on button at bounding box center [519, 346] width 29 height 25
click at [705, 397] on div "ouh-" at bounding box center [708, 408] width 46 height 31
click at [771, 399] on div "ouh" at bounding box center [797, 408] width 123 height 69
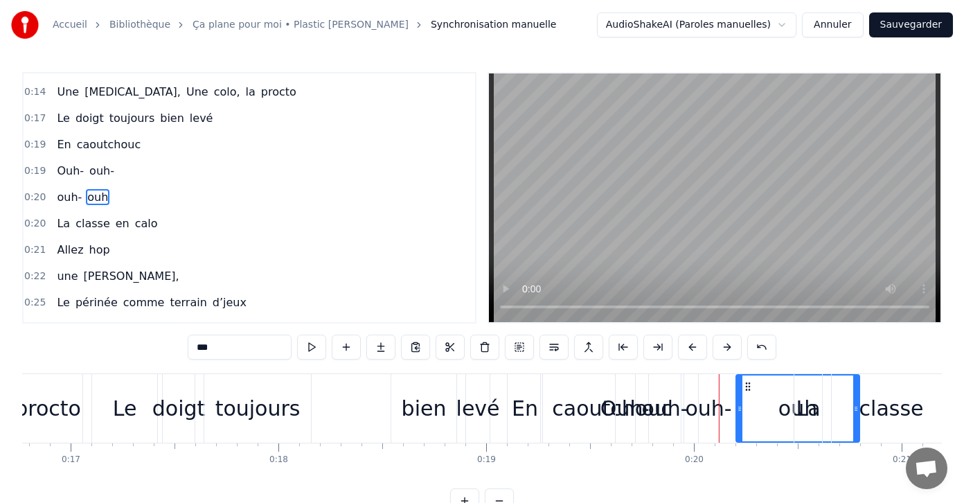
drag, startPoint x: 771, startPoint y: 399, endPoint x: 747, endPoint y: 399, distance: 24.2
click at [757, 399] on div "ouh" at bounding box center [798, 408] width 122 height 66
drag, startPoint x: 739, startPoint y: 409, endPoint x: 759, endPoint y: 406, distance: 20.3
click at [759, 406] on icon at bounding box center [760, 408] width 6 height 11
click at [857, 406] on div "classe" at bounding box center [891, 408] width 119 height 69
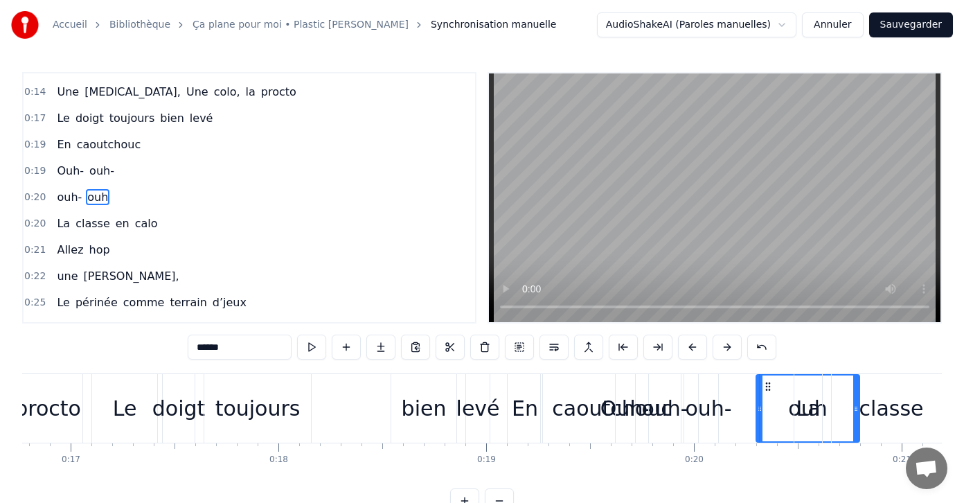
scroll to position [100, 0]
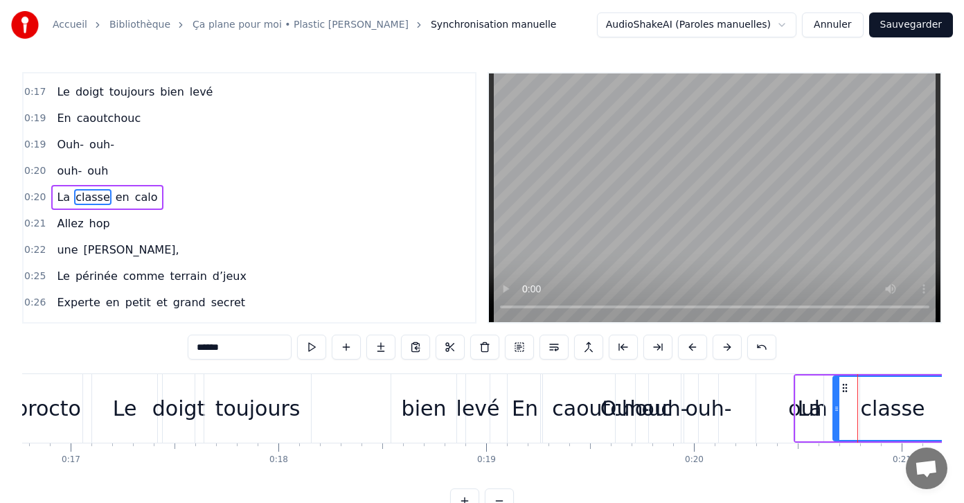
click at [808, 408] on div "La" at bounding box center [809, 408] width 24 height 31
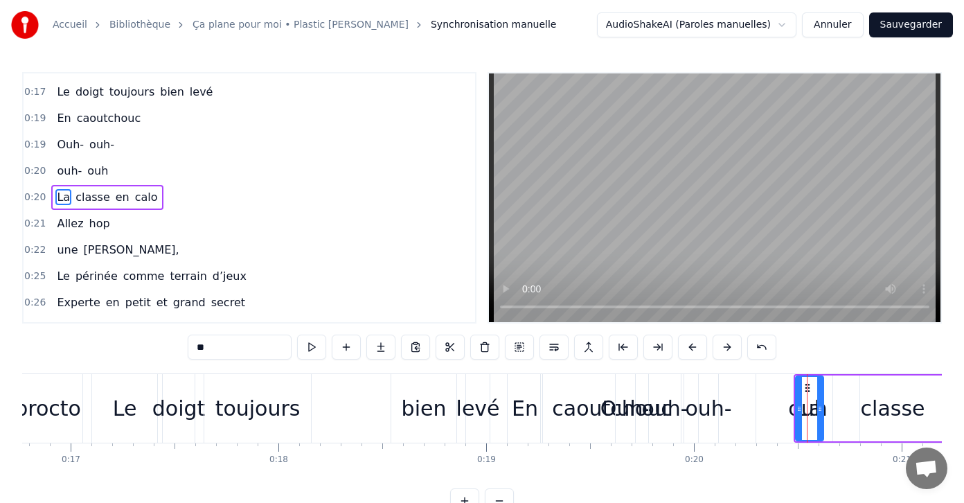
click at [890, 409] on div "classe" at bounding box center [893, 408] width 64 height 31
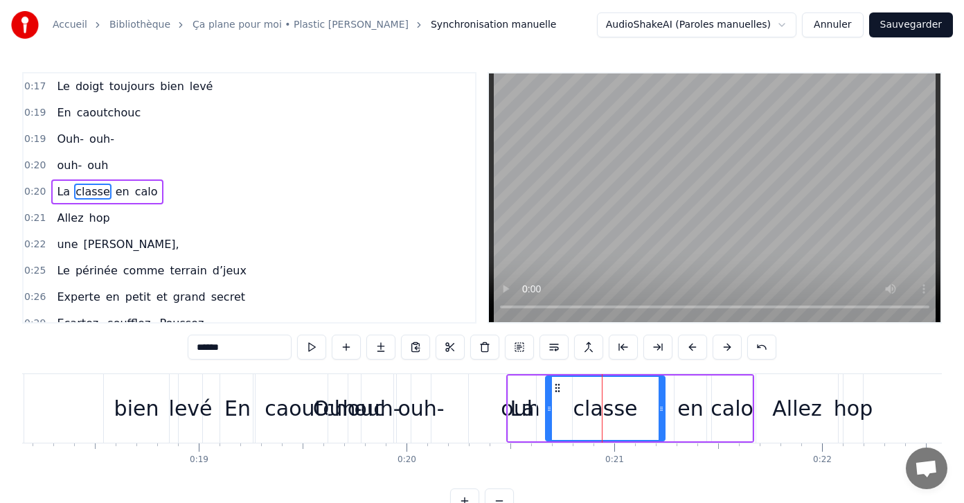
scroll to position [0, 0]
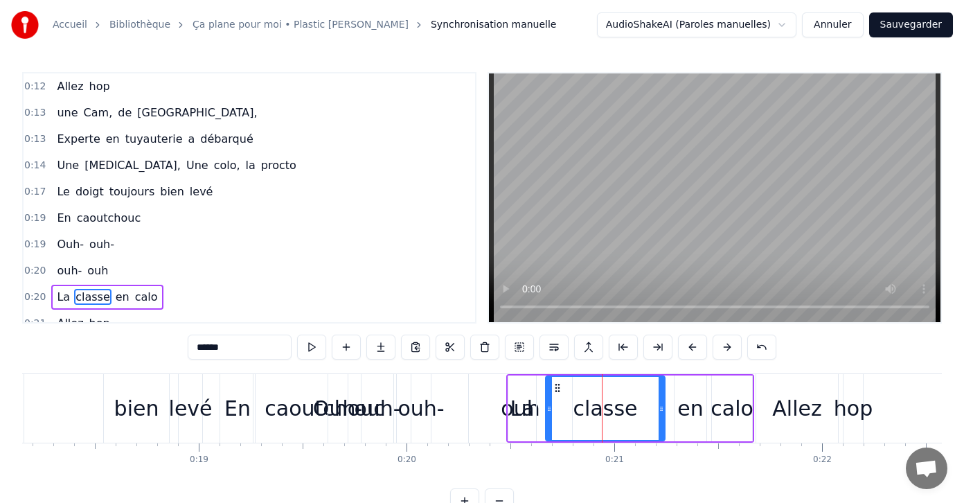
click at [304, 406] on div "caoutchouc" at bounding box center [324, 408] width 120 height 31
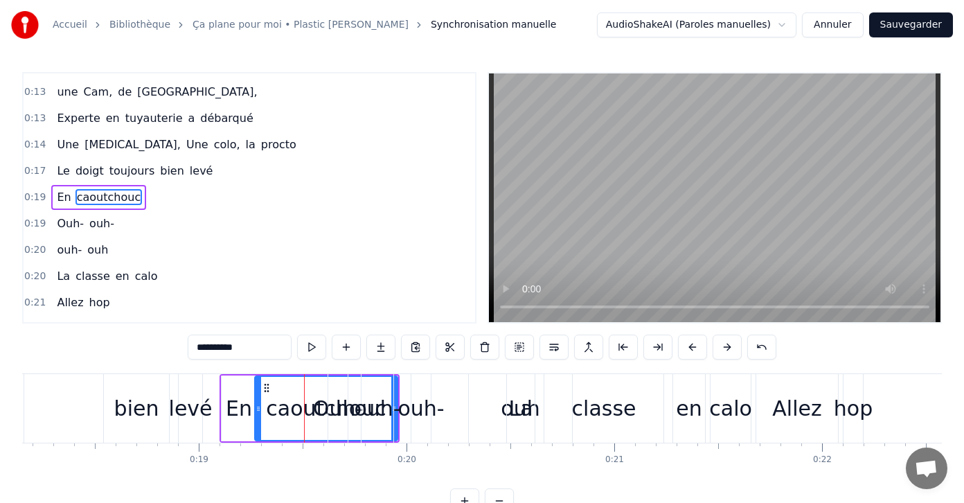
click at [328, 393] on div "Ouh-" at bounding box center [338, 408] width 50 height 31
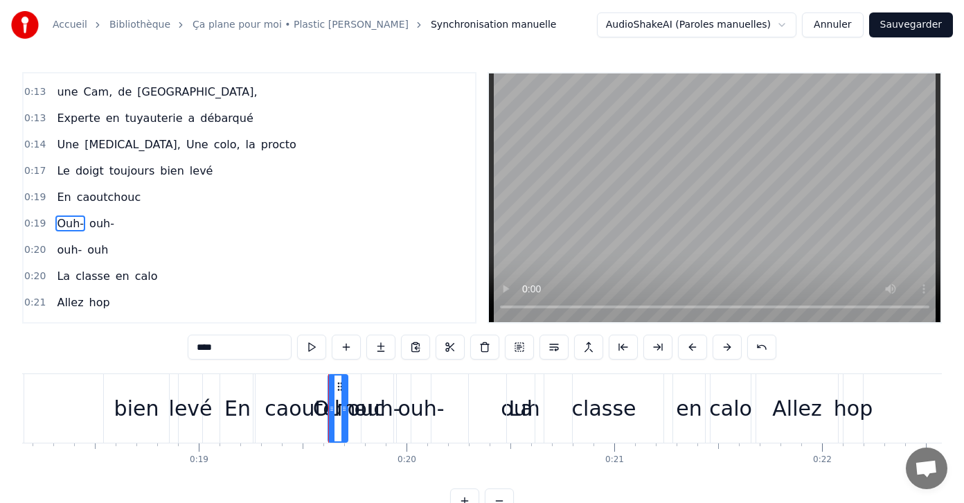
scroll to position [47, 0]
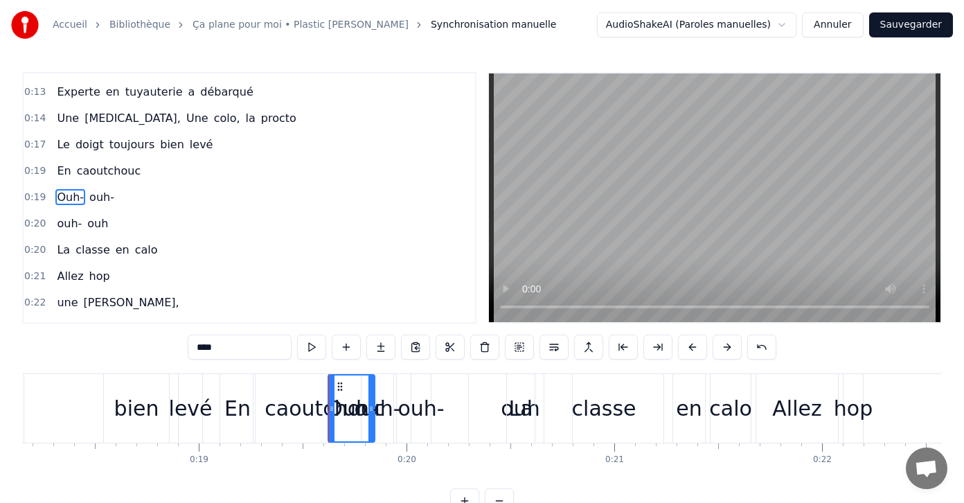
drag, startPoint x: 346, startPoint y: 400, endPoint x: 373, endPoint y: 399, distance: 27.0
click at [373, 399] on div at bounding box center [371, 408] width 6 height 66
click at [301, 407] on div "caoutchouc" at bounding box center [324, 408] width 120 height 31
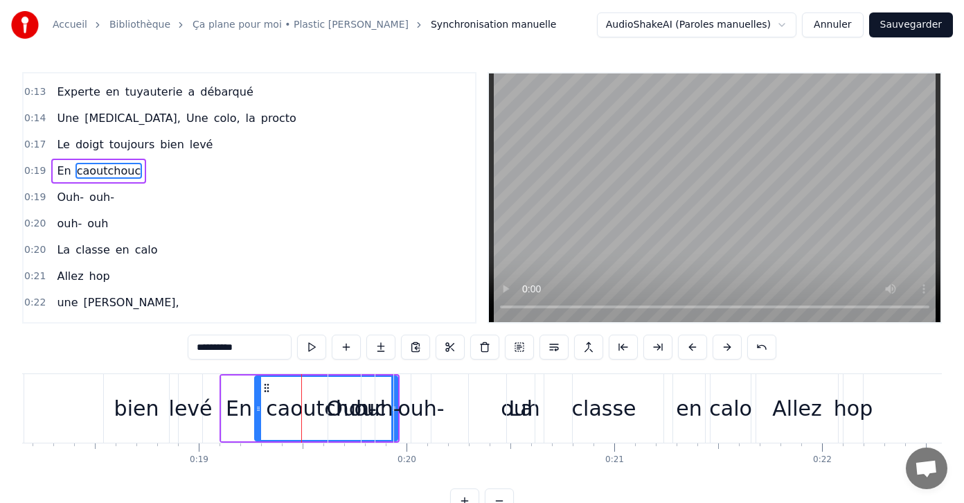
scroll to position [21, 0]
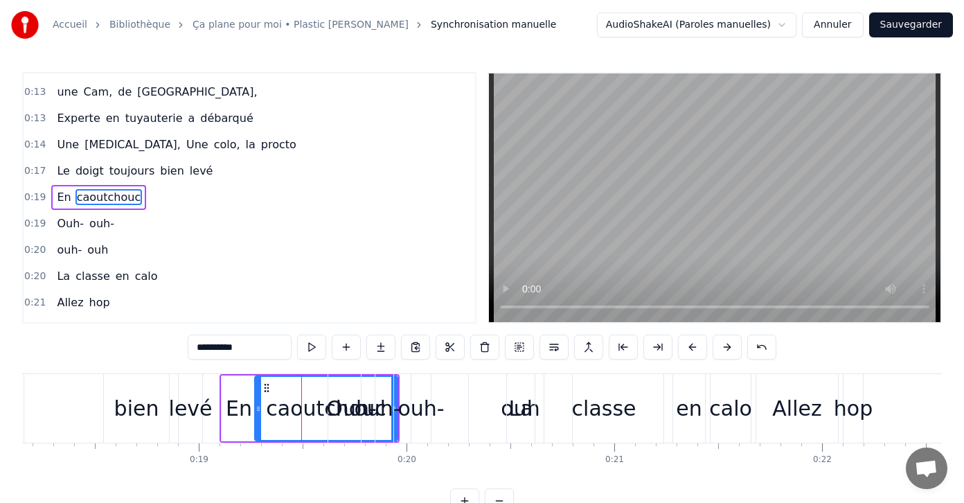
drag, startPoint x: 251, startPoint y: 376, endPoint x: 238, endPoint y: 375, distance: 12.5
click at [238, 375] on div "En" at bounding box center [239, 408] width 36 height 66
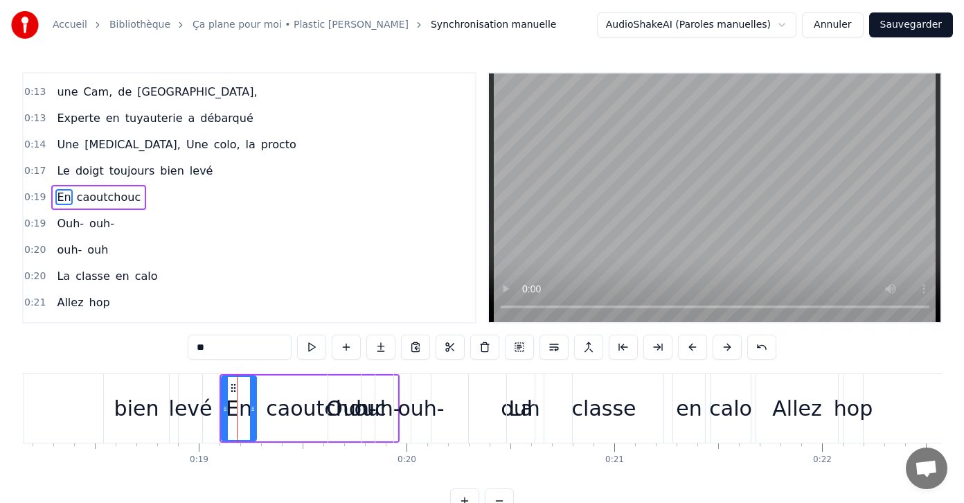
click at [140, 404] on div "bien" at bounding box center [136, 408] width 45 height 31
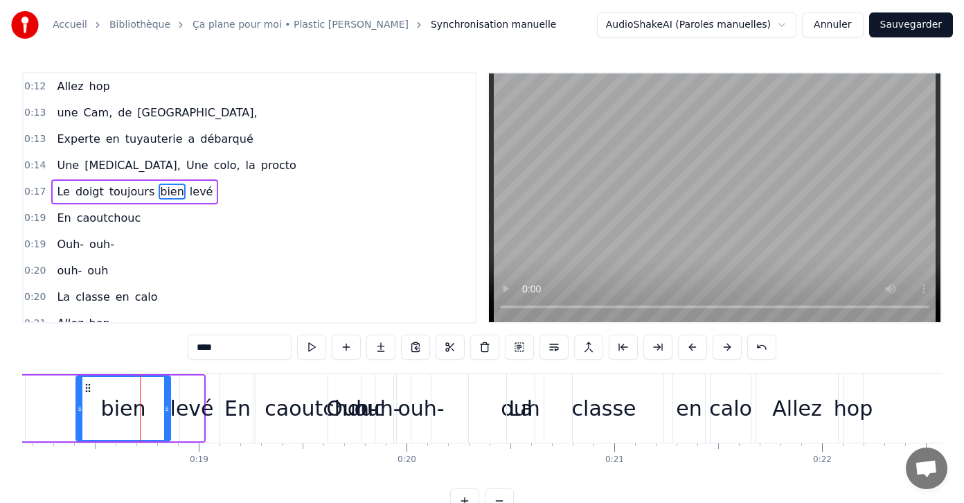
drag, startPoint x: 107, startPoint y: 400, endPoint x: 78, endPoint y: 400, distance: 29.1
click at [78, 400] on div at bounding box center [80, 408] width 6 height 63
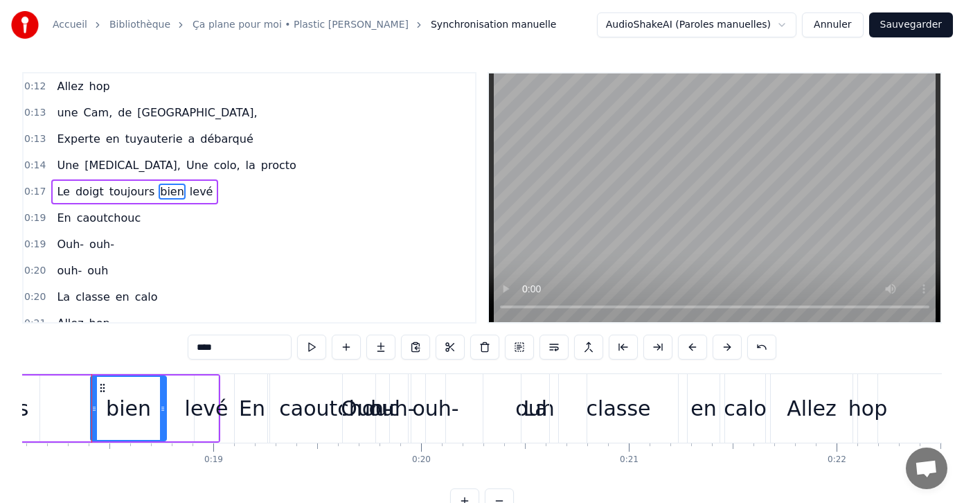
drag, startPoint x: 181, startPoint y: 406, endPoint x: 162, endPoint y: 411, distance: 20.0
click at [162, 411] on icon at bounding box center [163, 408] width 6 height 11
click at [219, 396] on div "levé" at bounding box center [207, 408] width 44 height 31
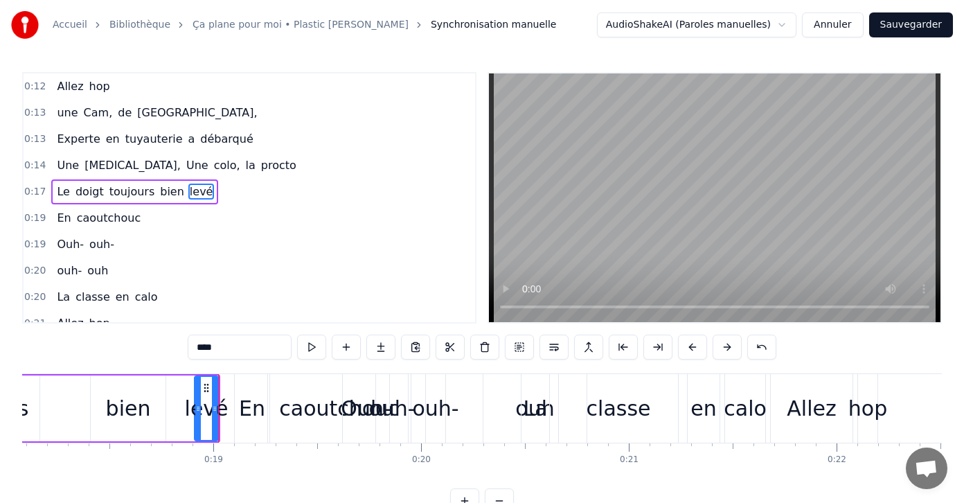
click at [252, 407] on div "En" at bounding box center [252, 408] width 26 height 31
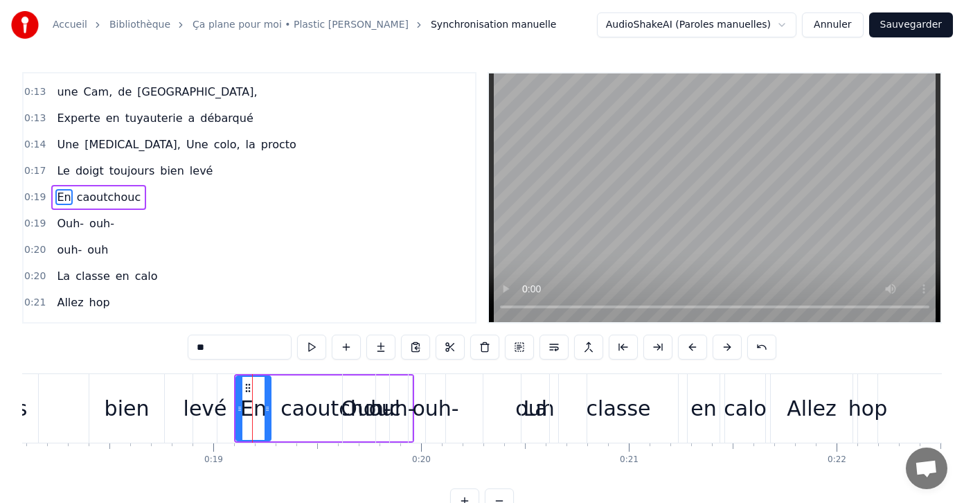
click at [355, 402] on div "Ouh-" at bounding box center [366, 408] width 50 height 31
type input "****"
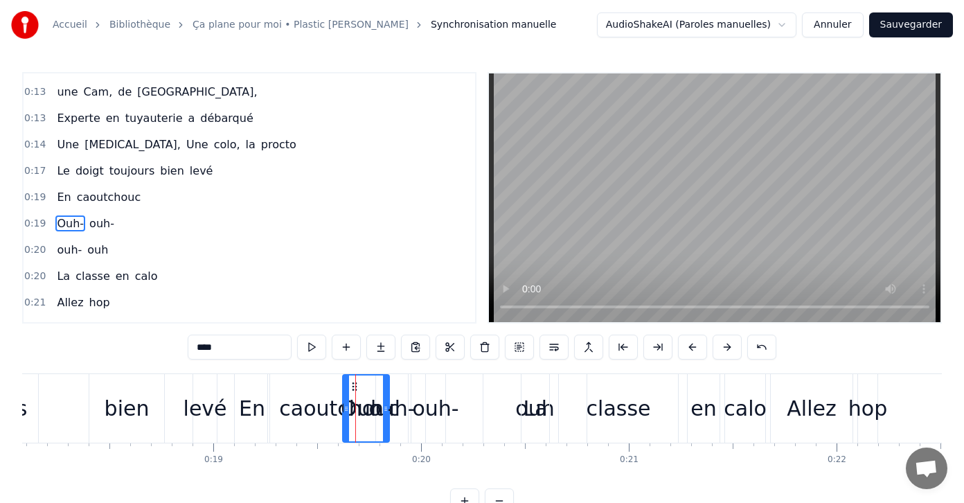
scroll to position [47, 0]
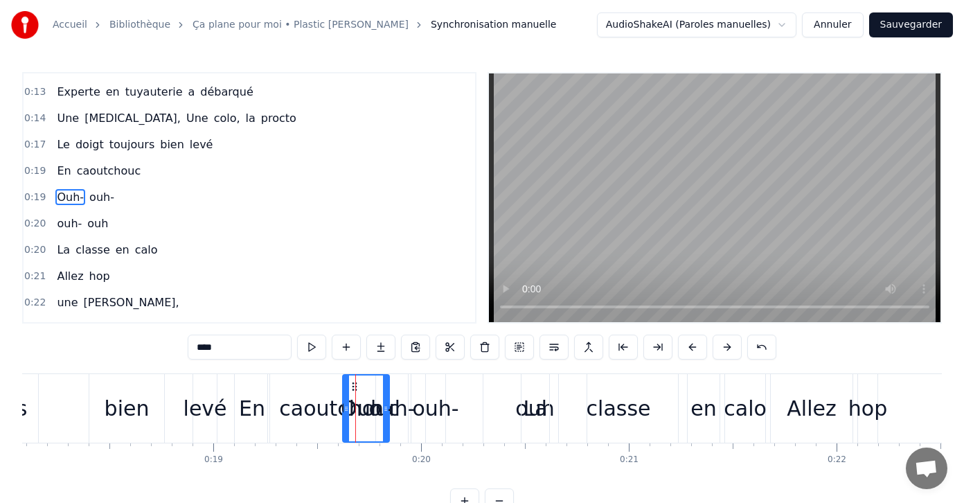
drag, startPoint x: 370, startPoint y: 377, endPoint x: 368, endPoint y: 388, distance: 11.4
click at [368, 388] on div "Ouh-" at bounding box center [365, 408] width 45 height 66
drag, startPoint x: 386, startPoint y: 409, endPoint x: 415, endPoint y: 409, distance: 29.1
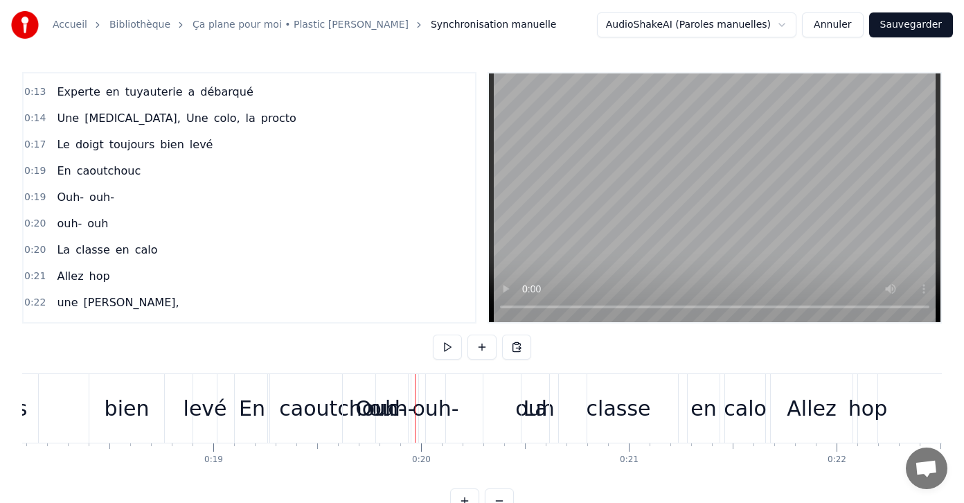
click at [428, 406] on div "ouh-" at bounding box center [435, 408] width 46 height 31
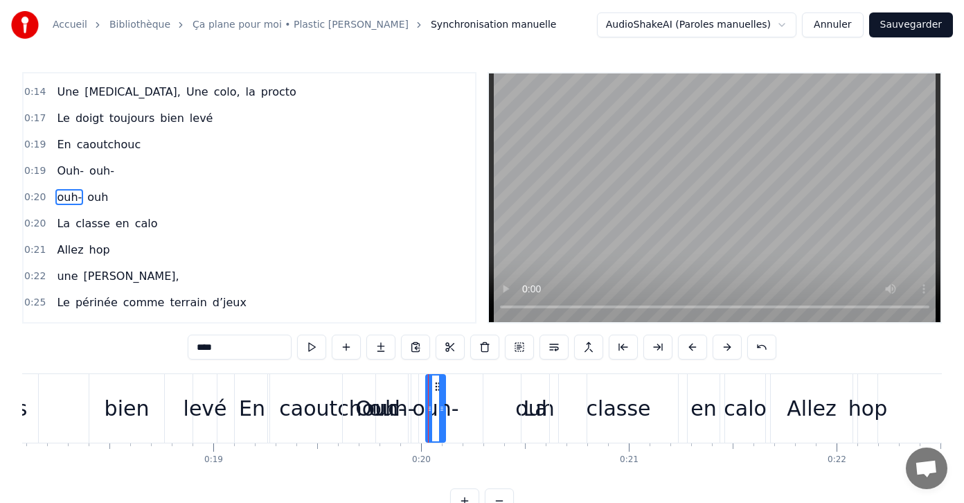
click at [377, 397] on div "ouh-" at bounding box center [391, 408] width 46 height 31
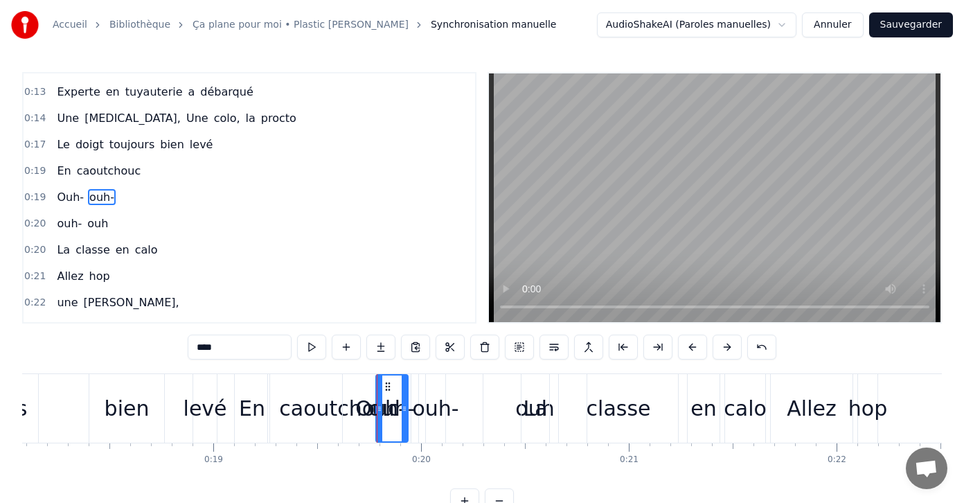
click at [437, 413] on div "ouh-" at bounding box center [435, 408] width 46 height 31
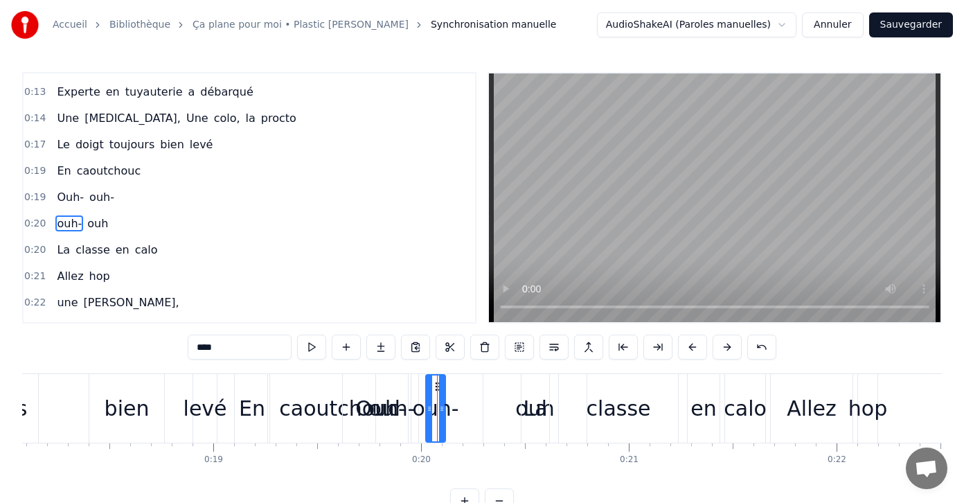
scroll to position [73, 0]
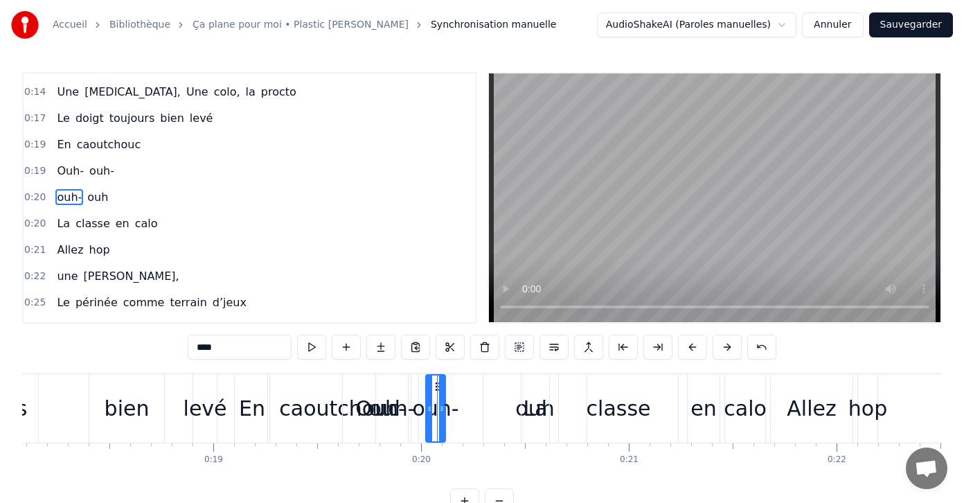
click at [478, 408] on div "ouh- ouh" at bounding box center [507, 408] width 165 height 69
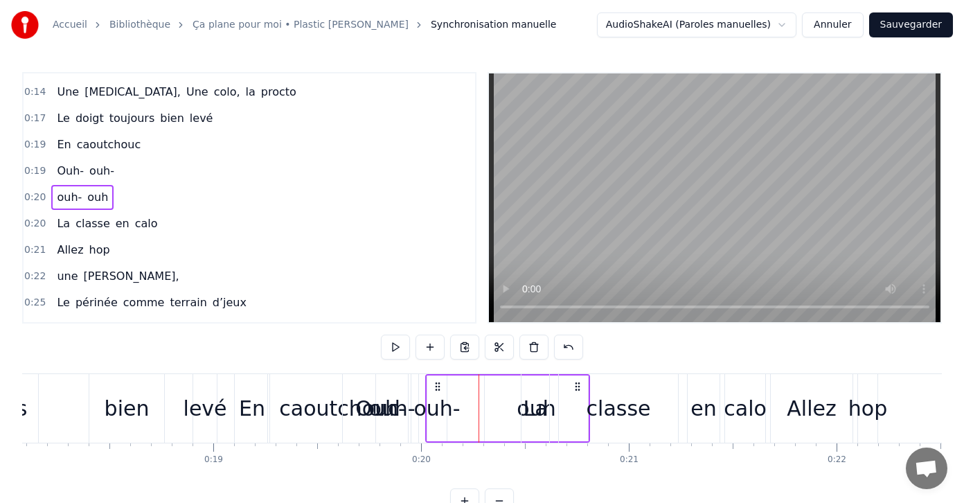
drag, startPoint x: 469, startPoint y: 377, endPoint x: 449, endPoint y: 388, distance: 22.3
click at [449, 388] on div "ouh- ouh" at bounding box center [507, 408] width 165 height 69
click at [368, 406] on div "Ouh-" at bounding box center [380, 408] width 50 height 31
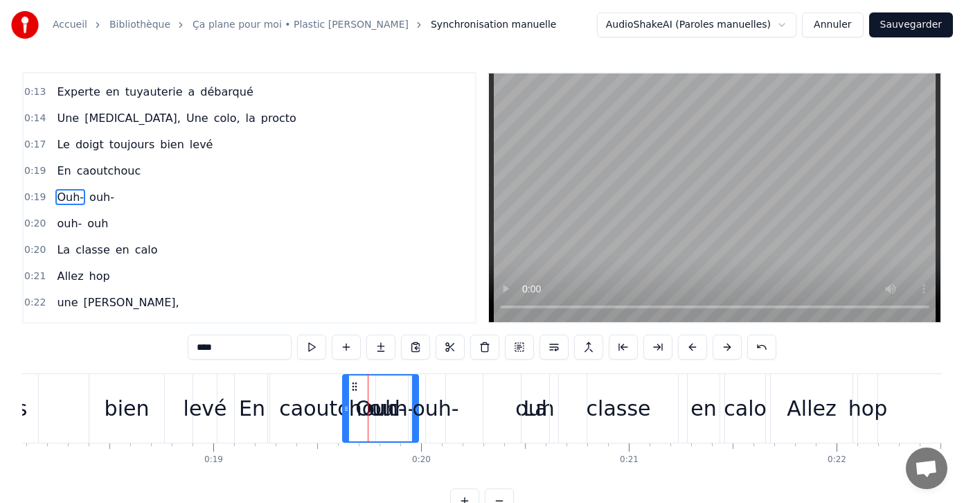
click at [105, 200] on span "ouh-" at bounding box center [102, 197] width 28 height 16
type input "****"
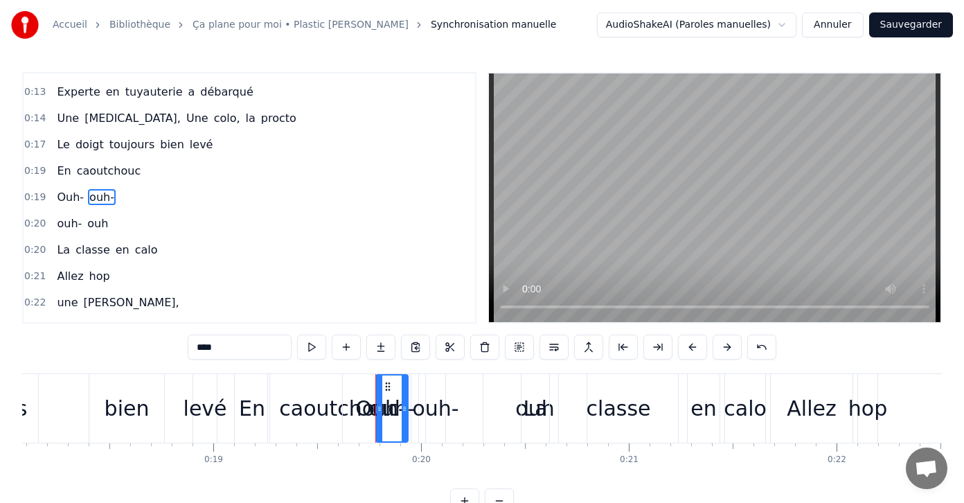
click at [118, 201] on div "0:19 Ouh- ouh-" at bounding box center [249, 197] width 451 height 26
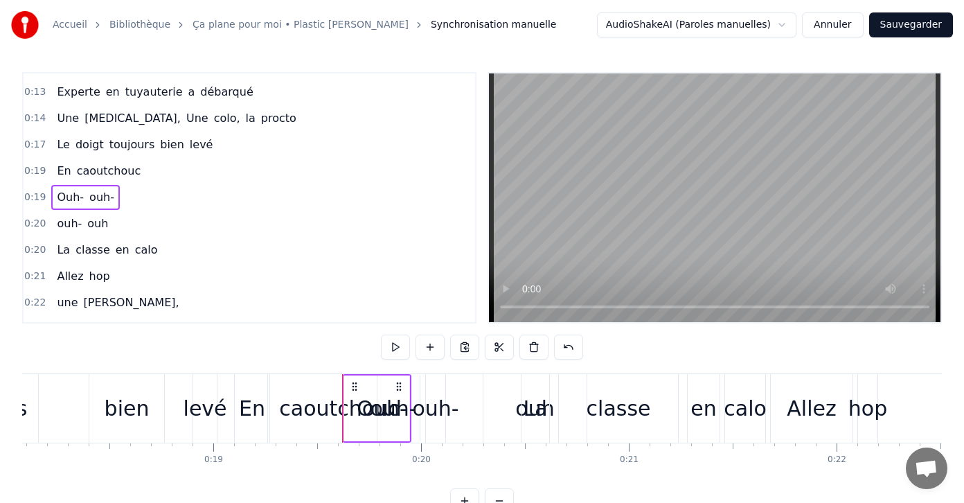
click at [386, 400] on div "ouh-" at bounding box center [393, 408] width 46 height 31
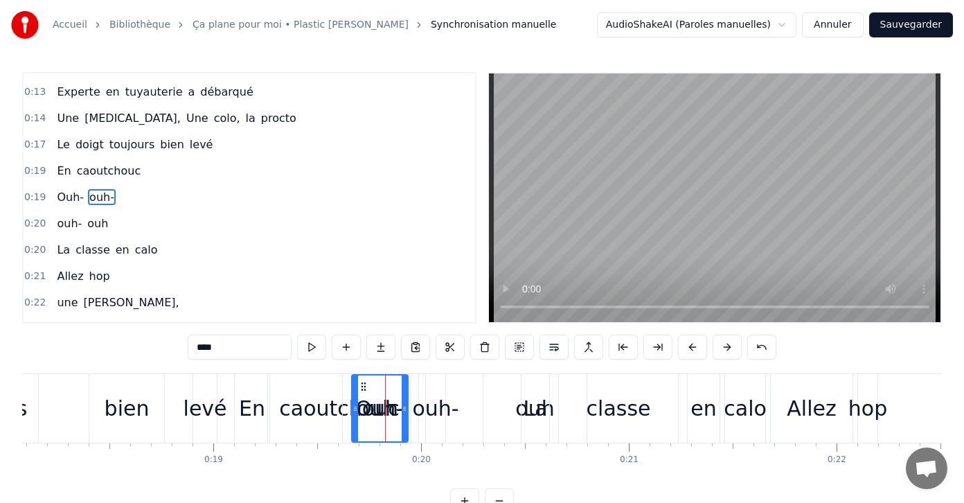
drag, startPoint x: 382, startPoint y: 404, endPoint x: 361, endPoint y: 403, distance: 20.1
click at [358, 403] on icon at bounding box center [355, 408] width 6 height 11
click at [316, 403] on div "caoutchouc" at bounding box center [339, 408] width 120 height 31
type input "**********"
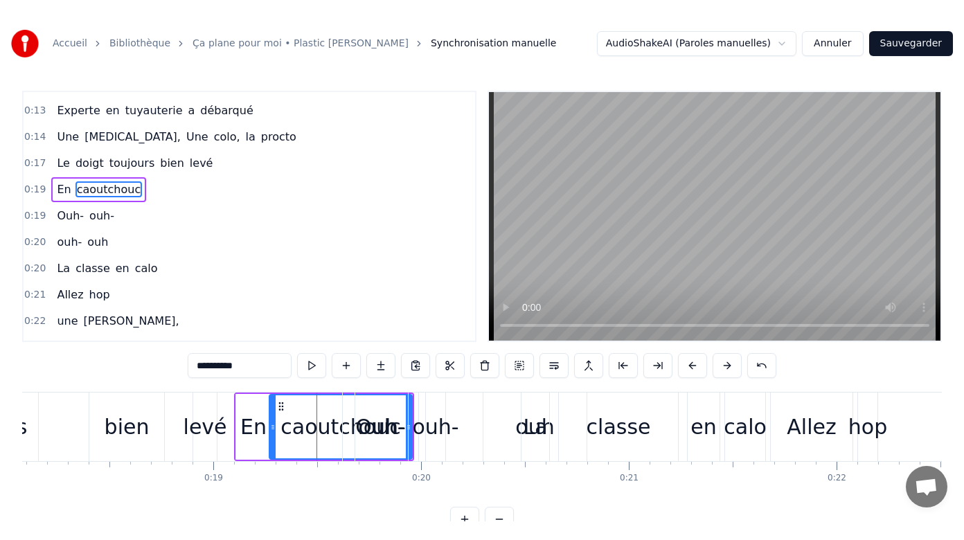
scroll to position [21, 0]
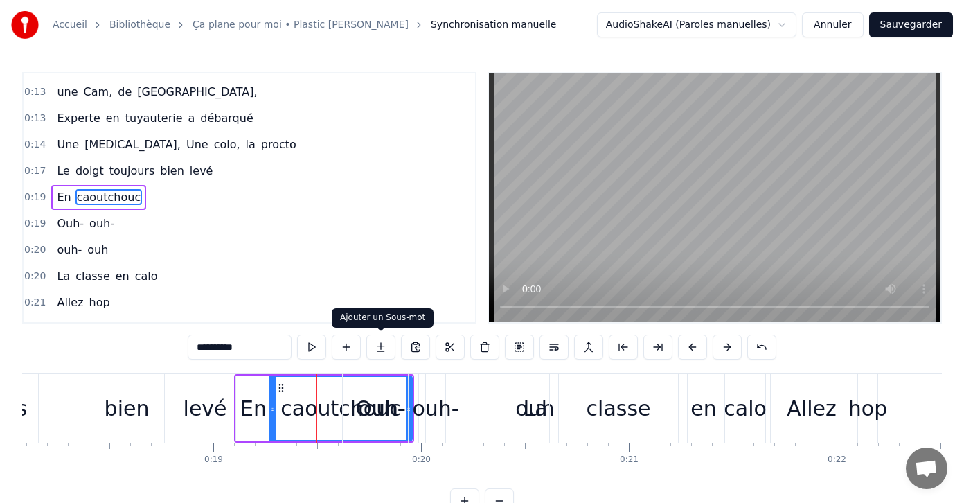
click at [380, 346] on button at bounding box center [380, 346] width 29 height 25
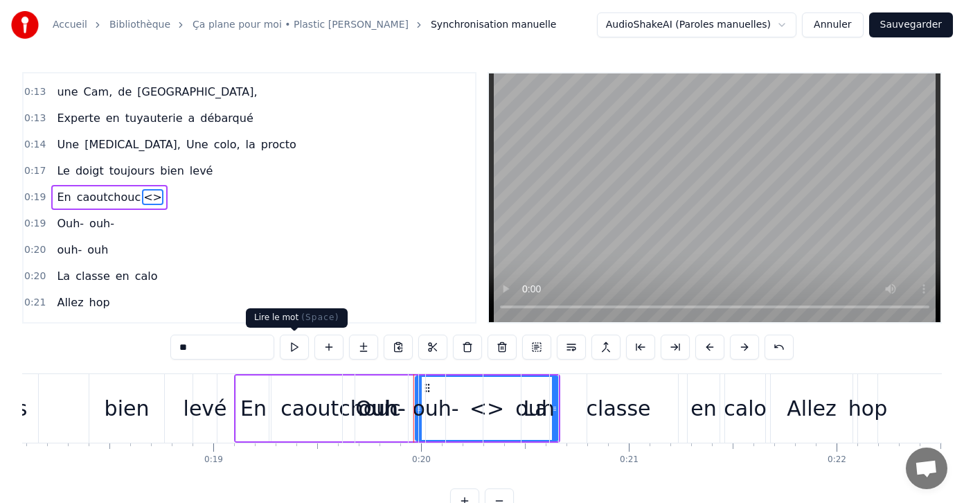
click at [289, 348] on button at bounding box center [294, 346] width 29 height 25
click at [249, 414] on div "En" at bounding box center [253, 408] width 26 height 31
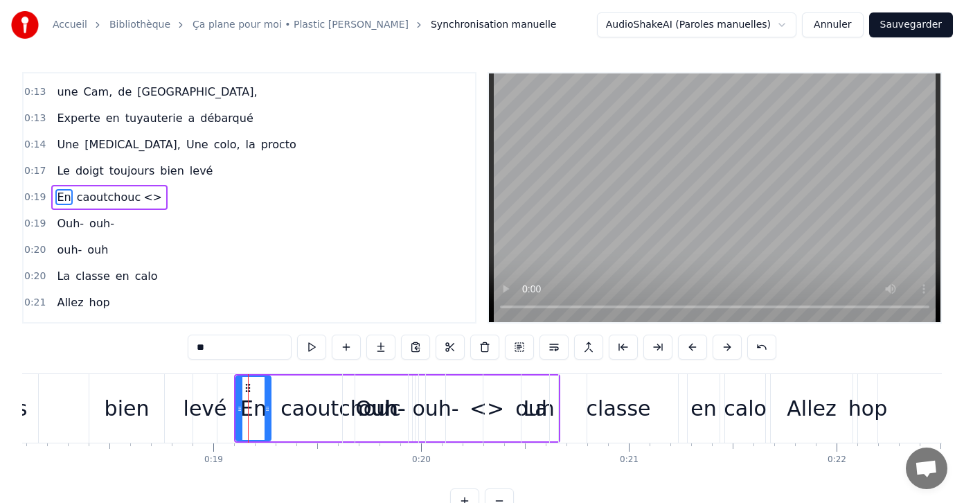
click at [314, 413] on div "caoutchouc" at bounding box center [340, 408] width 120 height 31
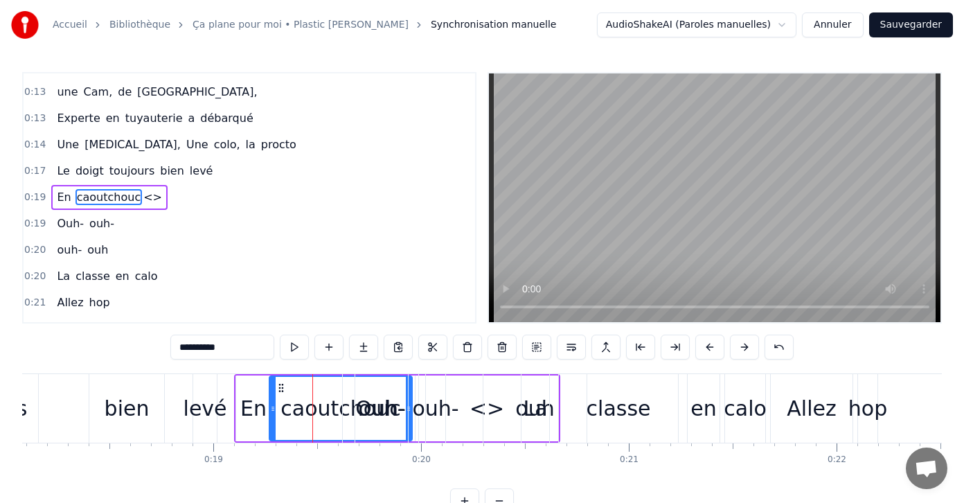
click at [236, 345] on input "**********" at bounding box center [222, 346] width 104 height 25
click at [337, 407] on div "caoutchouc" at bounding box center [340, 408] width 120 height 31
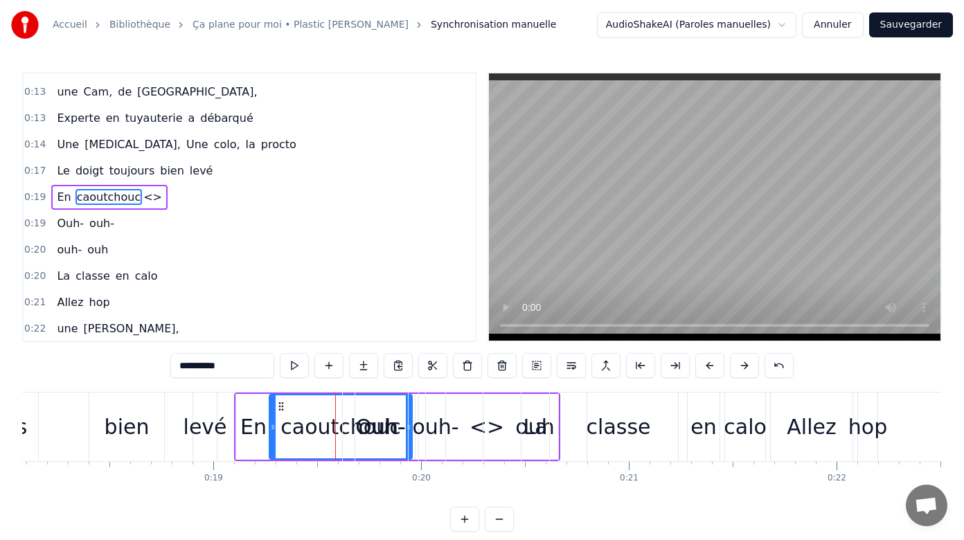
click at [501, 515] on button at bounding box center [499, 519] width 29 height 25
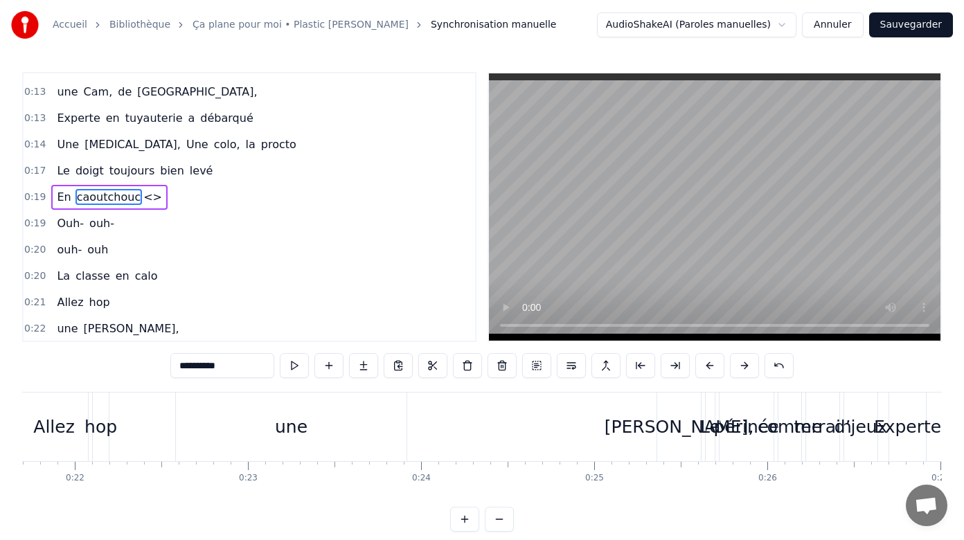
scroll to position [0, 3321]
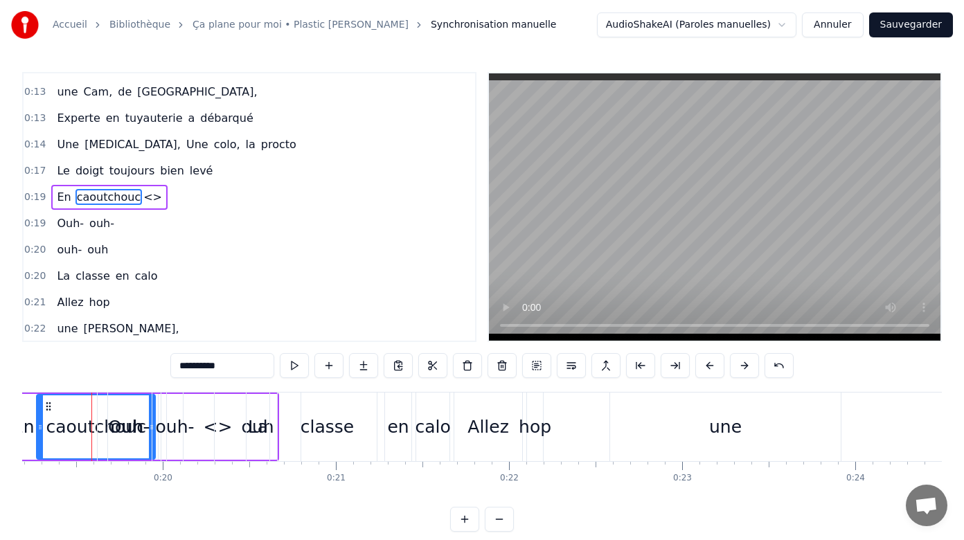
click at [465, 519] on button at bounding box center [464, 519] width 29 height 25
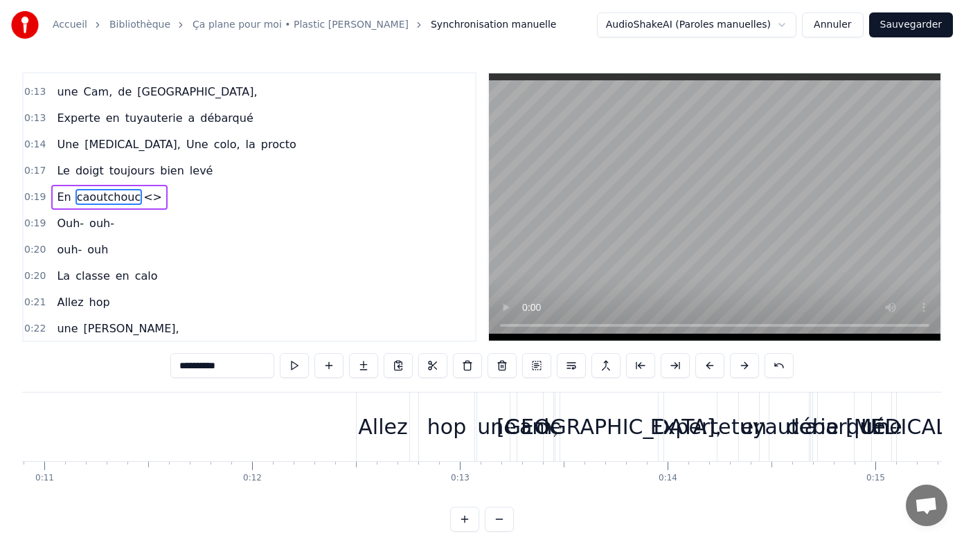
scroll to position [0, 2267]
click at [517, 420] on div "Cam," at bounding box center [528, 426] width 54 height 31
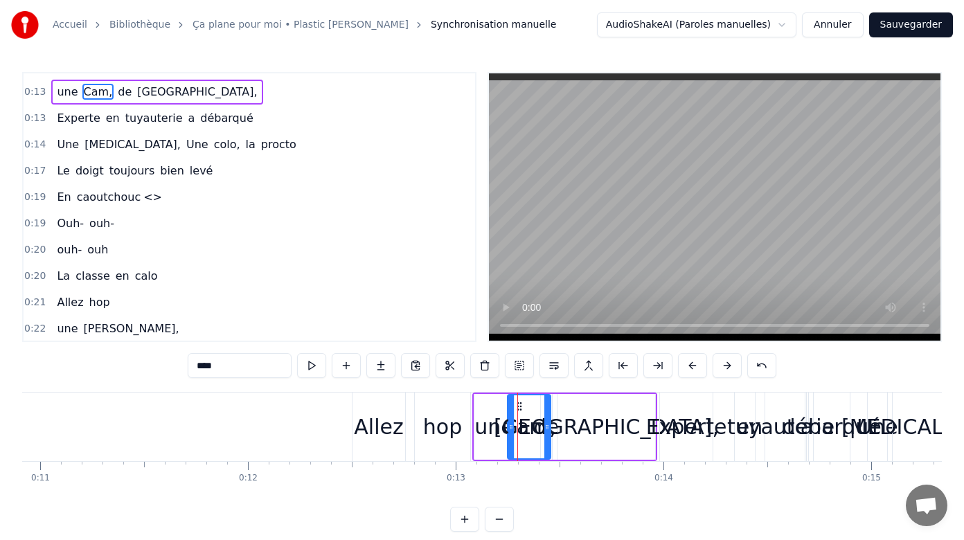
scroll to position [0, 0]
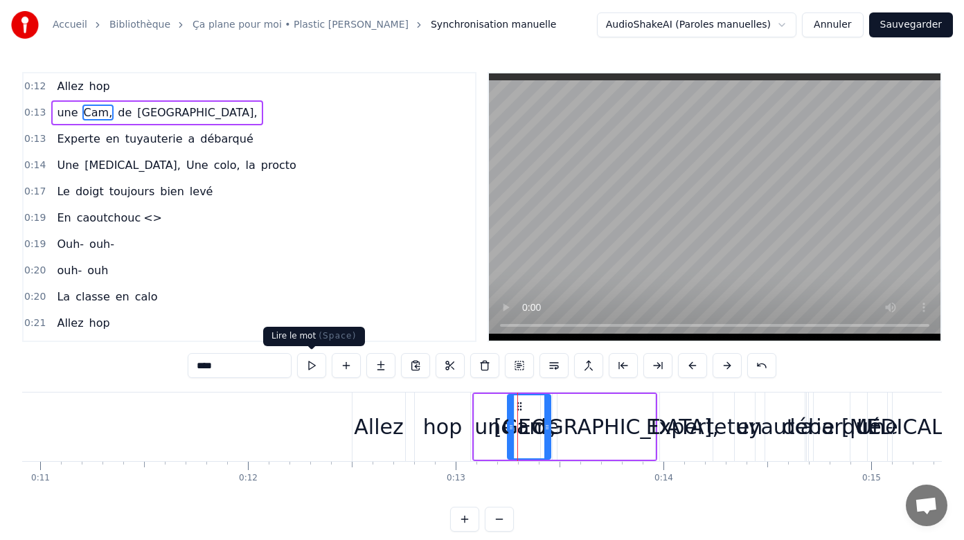
click at [310, 364] on button at bounding box center [311, 365] width 29 height 25
click at [371, 414] on div "Allez" at bounding box center [378, 426] width 49 height 31
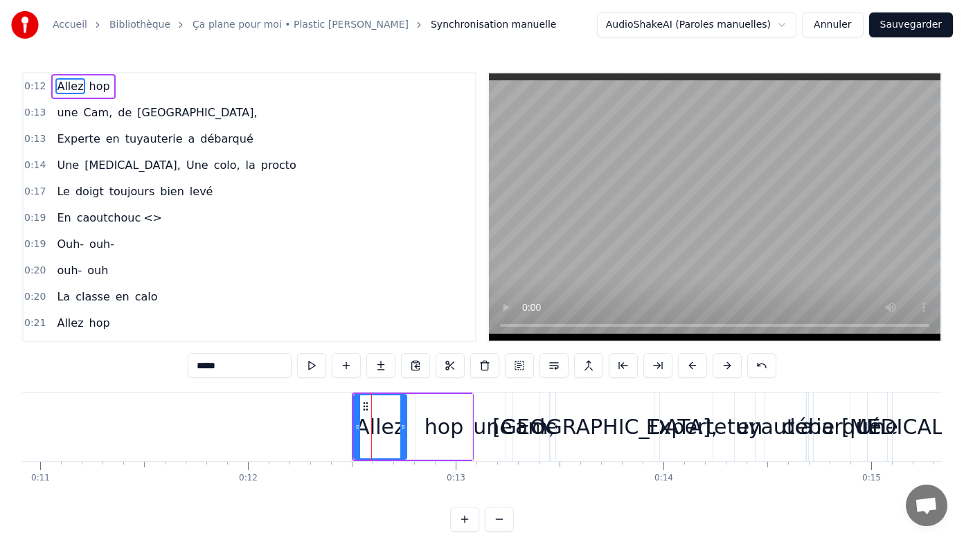
click at [459, 409] on div "hop" at bounding box center [443, 427] width 55 height 66
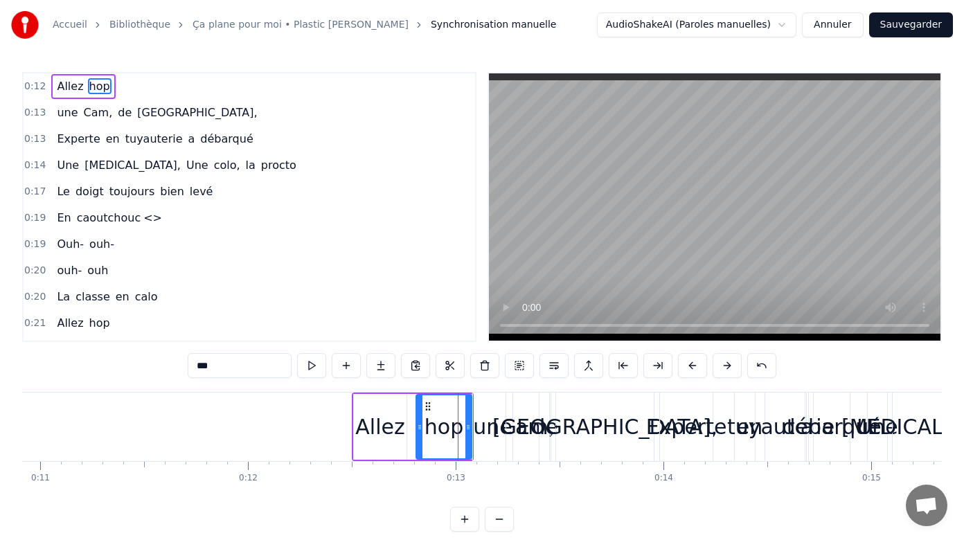
click at [496, 418] on div "une" at bounding box center [492, 426] width 39 height 31
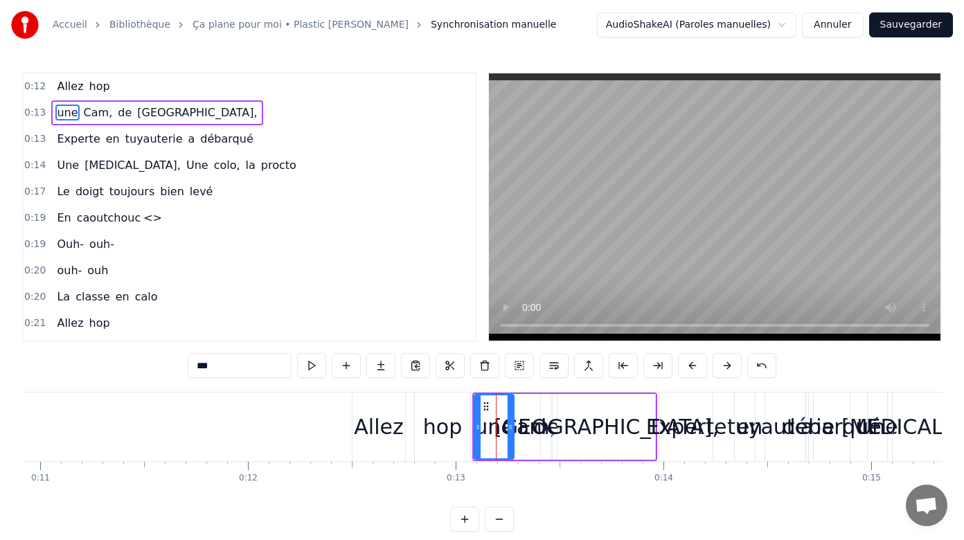
click at [698, 429] on div "Experte" at bounding box center [686, 426] width 81 height 31
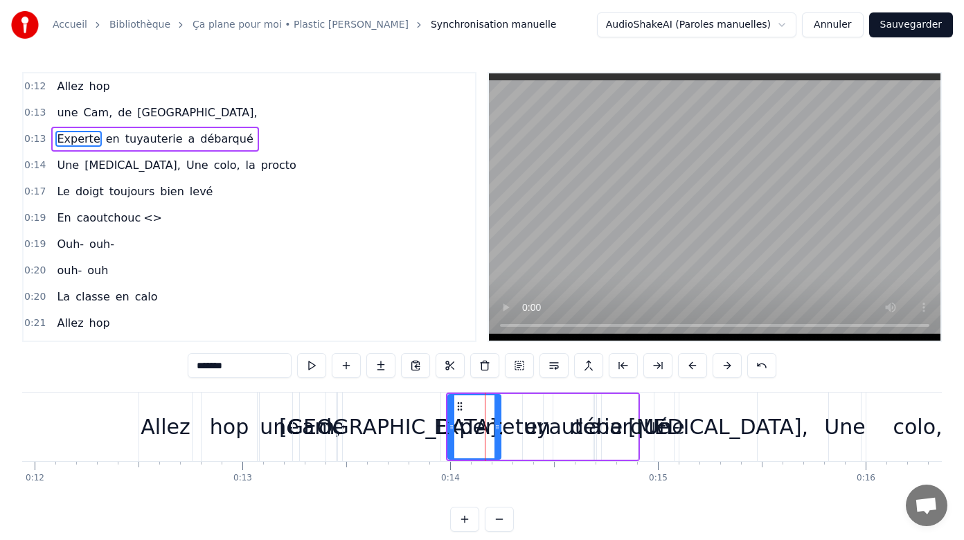
scroll to position [0, 2486]
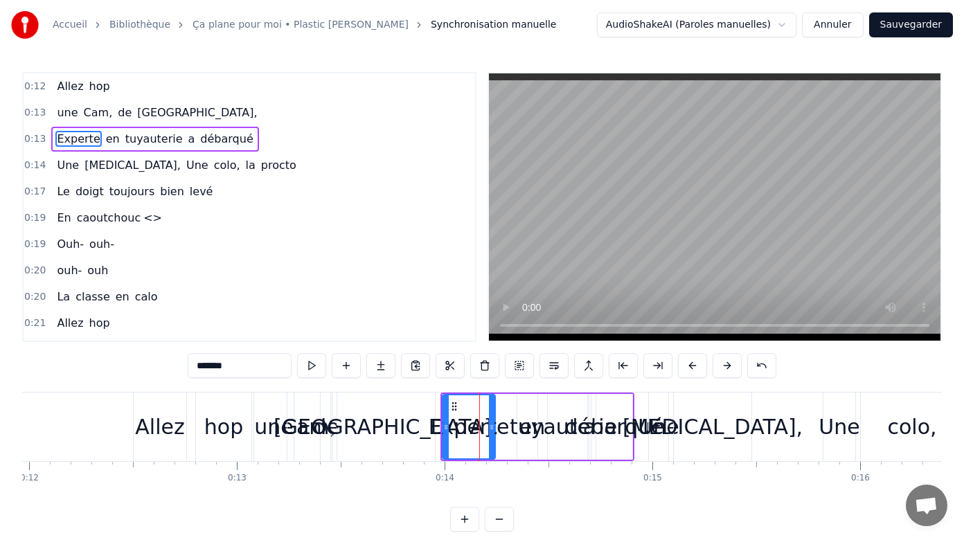
click at [199, 137] on span "débarqué" at bounding box center [226, 139] width 55 height 16
type input "********"
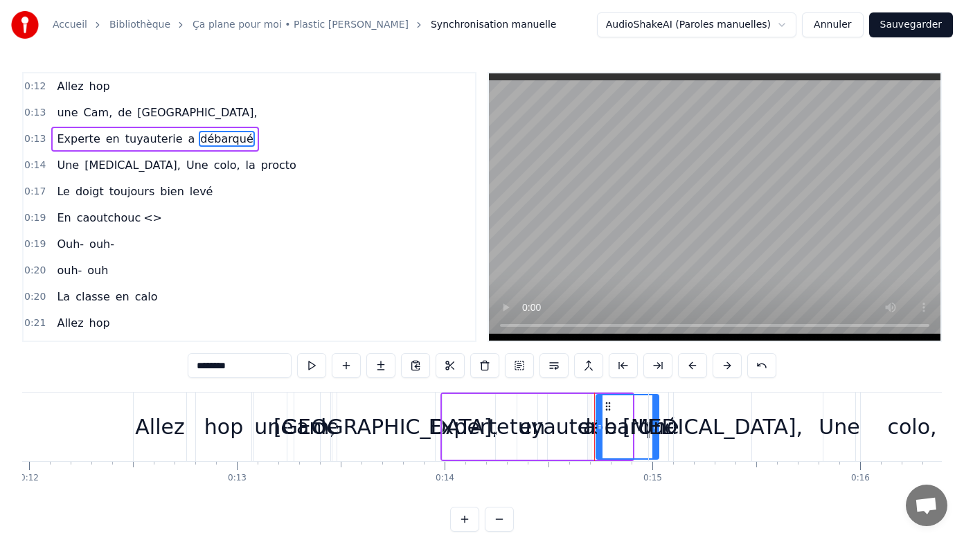
drag, startPoint x: 629, startPoint y: 425, endPoint x: 656, endPoint y: 419, distance: 27.0
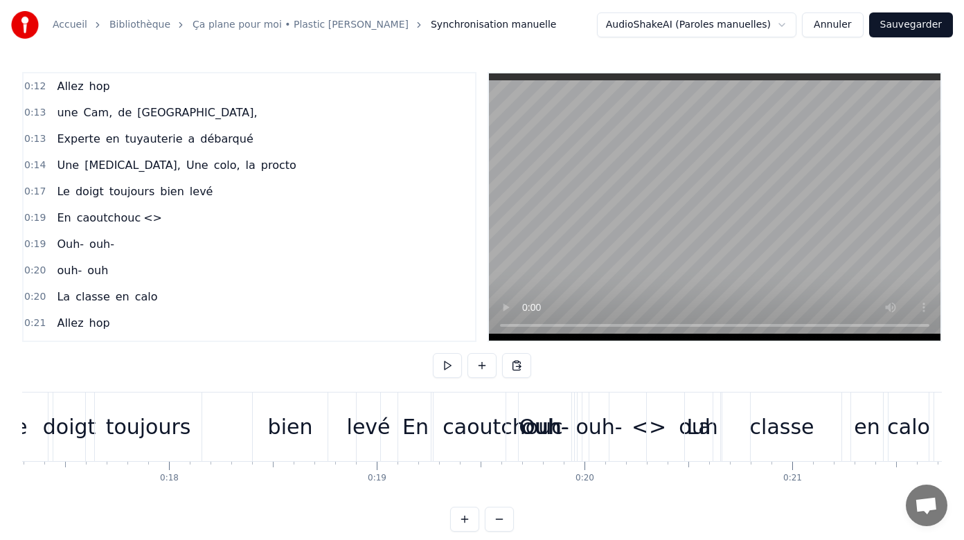
scroll to position [0, 3616]
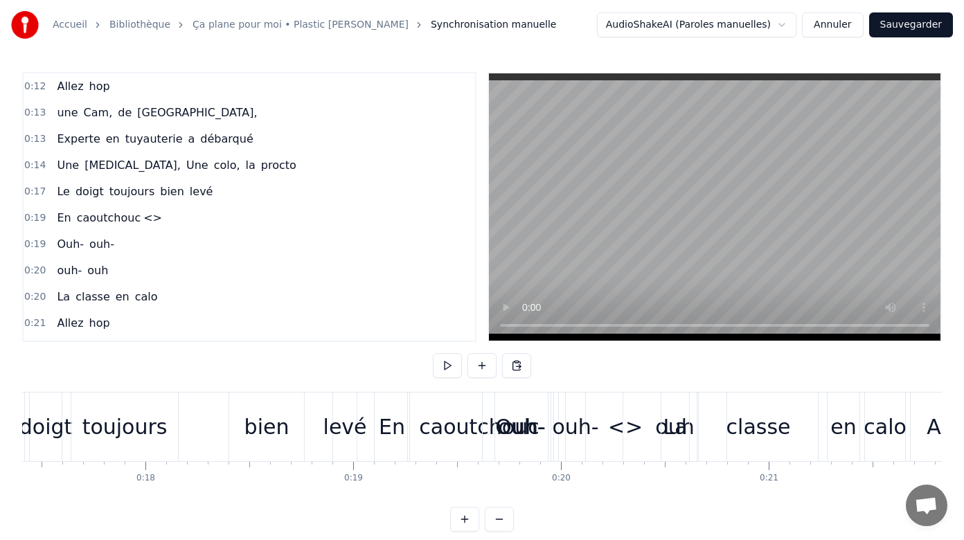
click at [469, 427] on div "caoutchouc" at bounding box center [479, 426] width 120 height 31
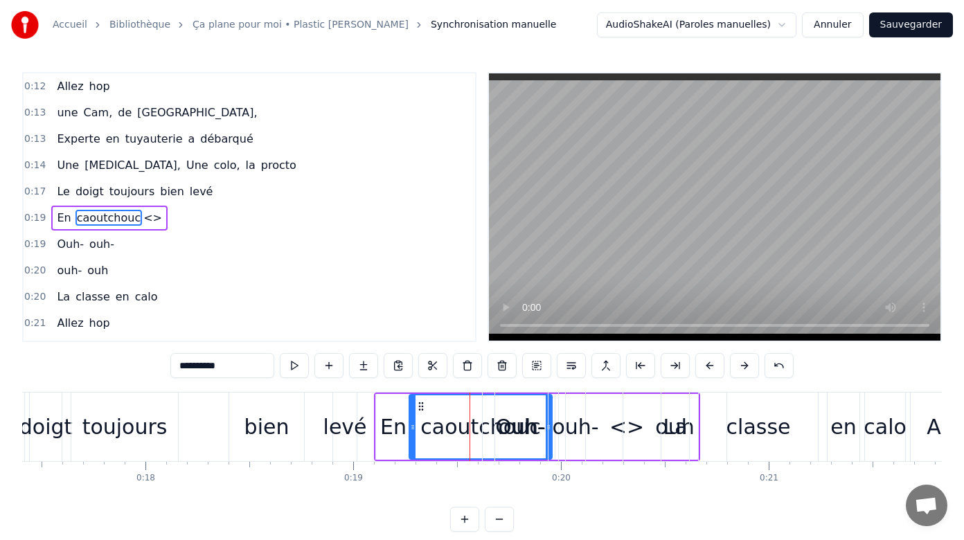
scroll to position [11, 0]
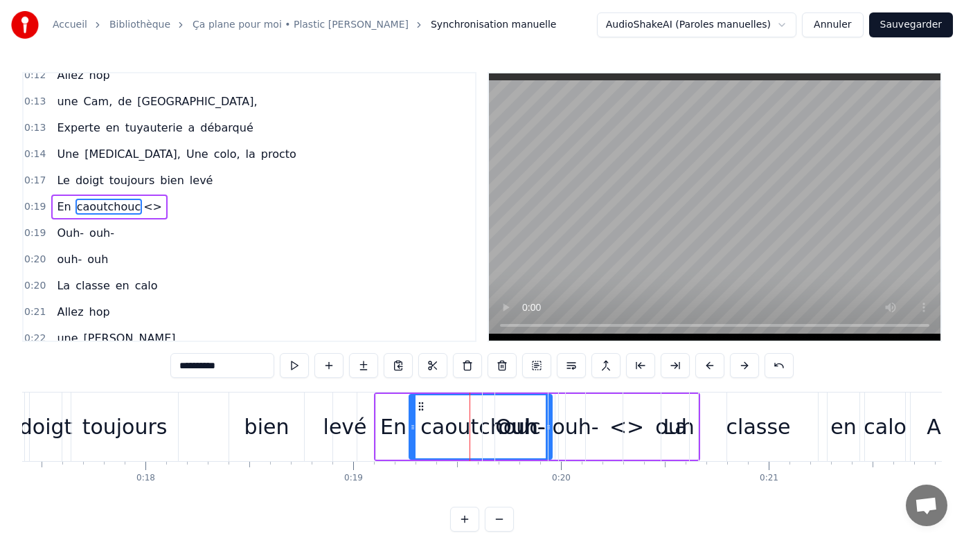
click at [30, 208] on span "0:19" at bounding box center [34, 207] width 21 height 14
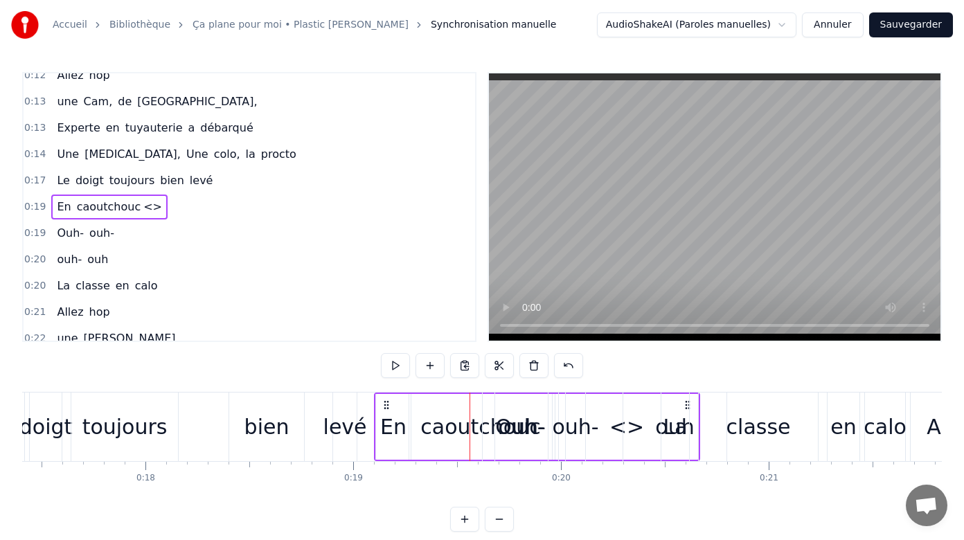
click at [30, 208] on span "0:19" at bounding box center [34, 207] width 21 height 14
click at [406, 394] on div "En" at bounding box center [393, 427] width 36 height 66
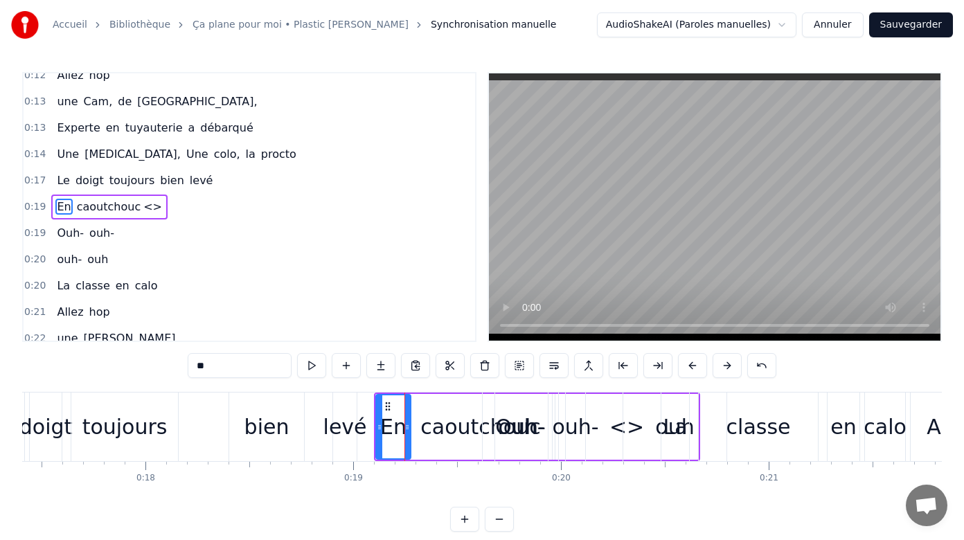
click at [346, 422] on div "levé" at bounding box center [345, 426] width 44 height 31
type input "****"
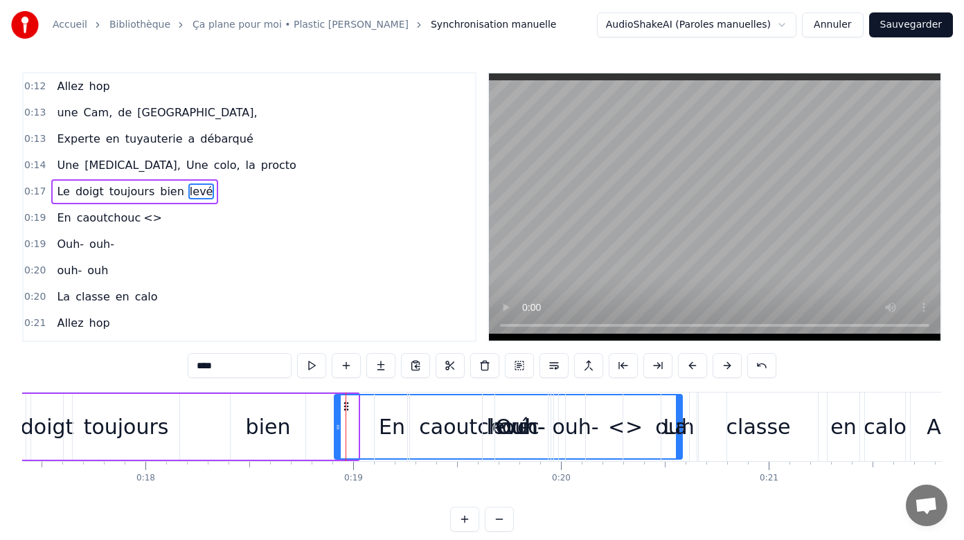
drag, startPoint x: 355, startPoint y: 427, endPoint x: 679, endPoint y: 425, distance: 324.0
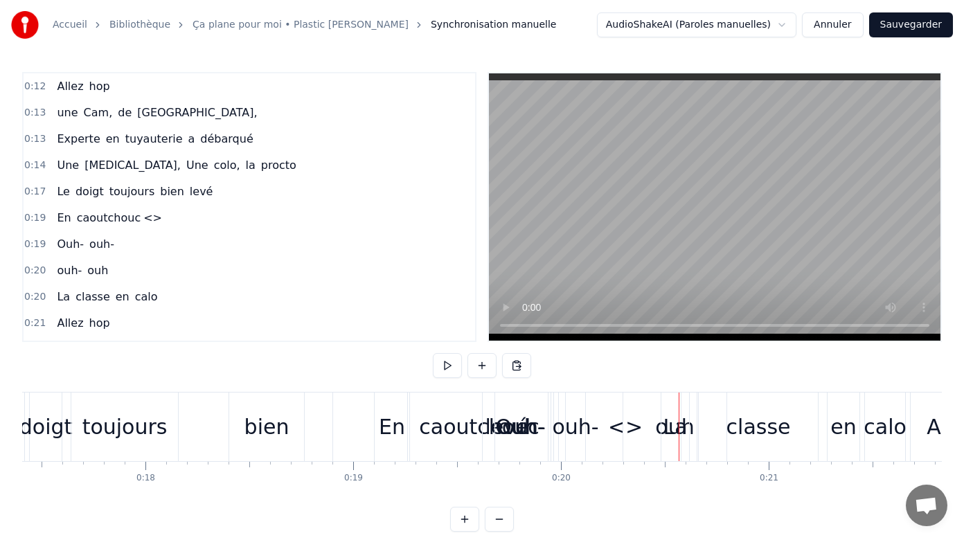
click at [831, 24] on button "Annuler" at bounding box center [832, 24] width 61 height 25
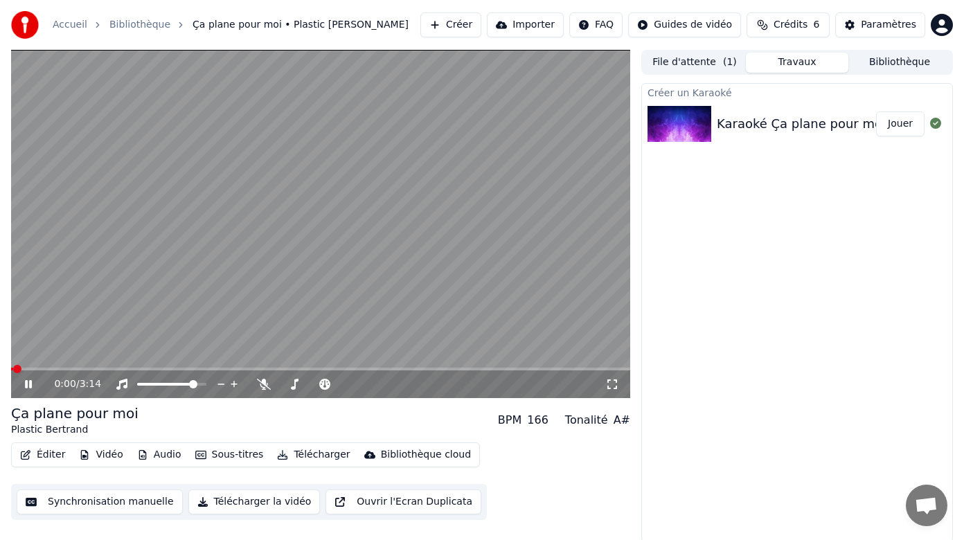
click at [25, 382] on icon at bounding box center [38, 384] width 32 height 11
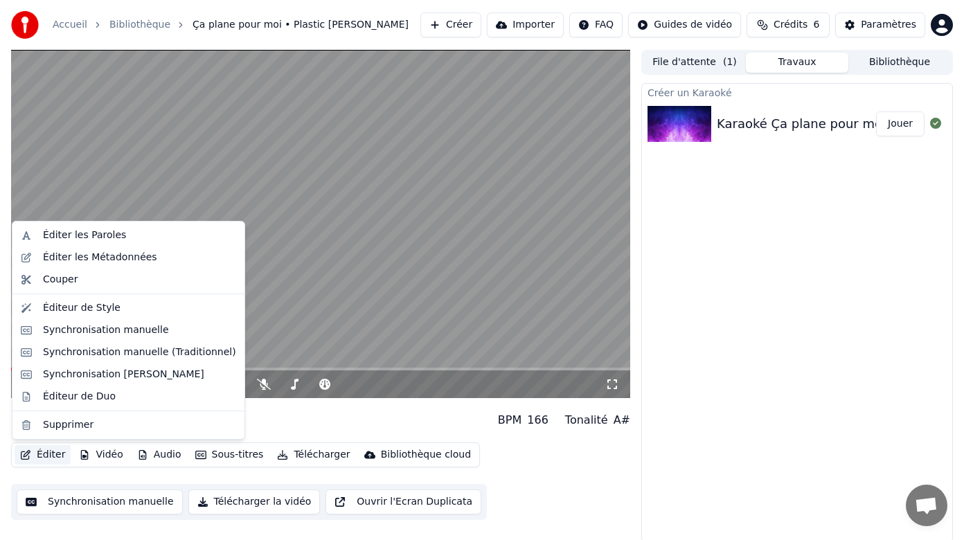
click at [46, 455] on button "Éditer" at bounding box center [43, 454] width 56 height 19
click at [73, 334] on div "Synchronisation manuelle" at bounding box center [106, 330] width 126 height 14
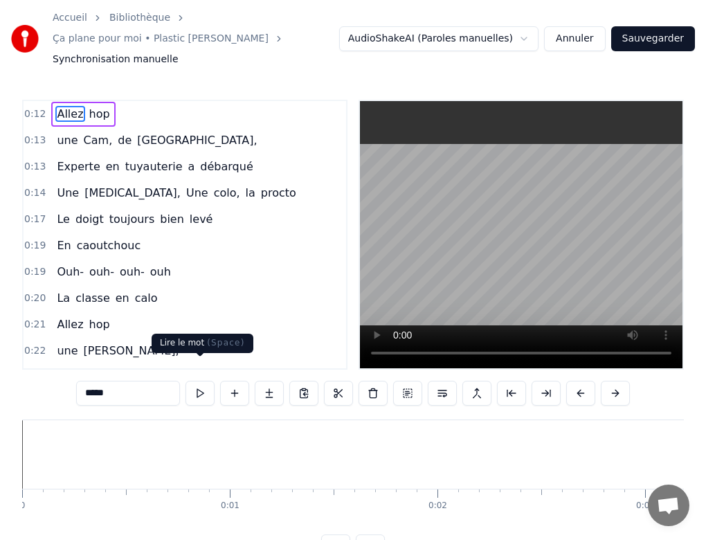
click at [200, 381] on button at bounding box center [200, 393] width 29 height 25
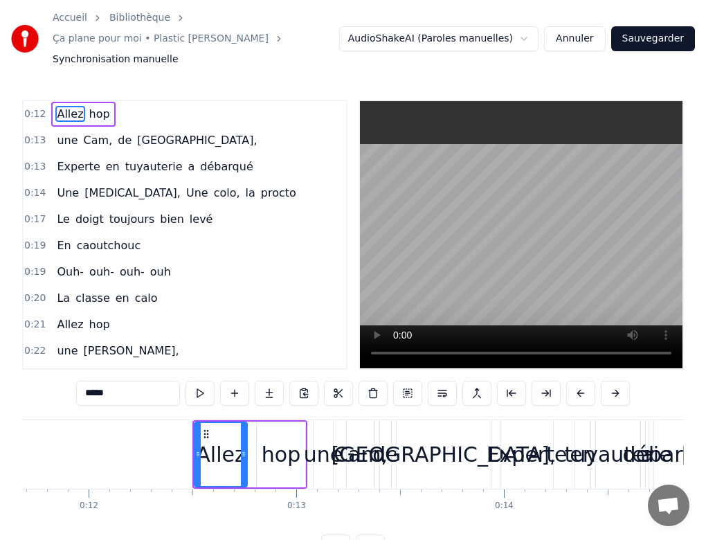
scroll to position [0, 2437]
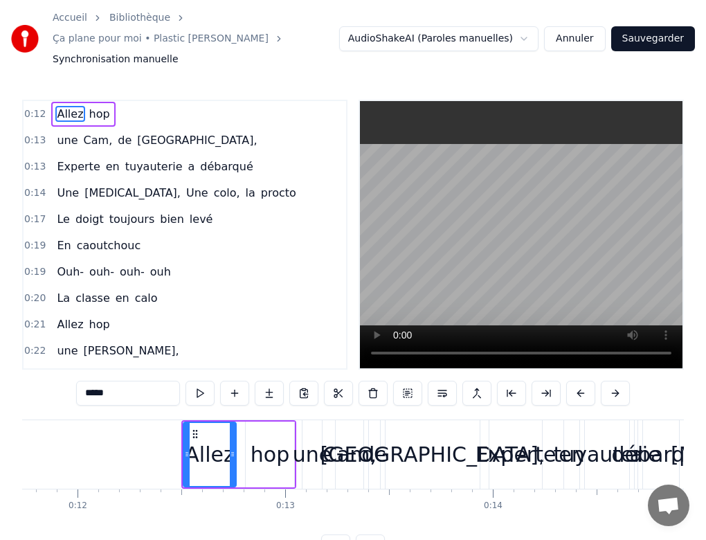
click at [533, 28] on html "Accueil Bibliothèque Ça plane pour moi • Plastic Bertrand Synchronisation manue…" at bounding box center [353, 291] width 706 height 582
